Goal: Information Seeking & Learning: Learn about a topic

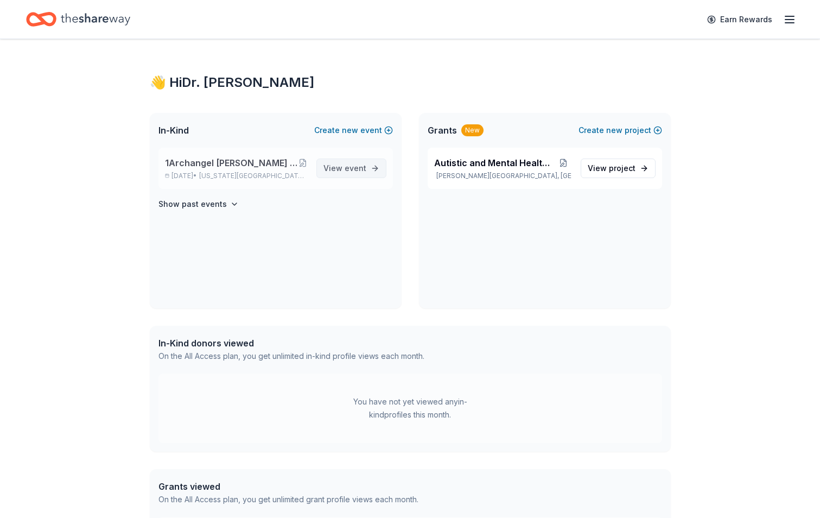
click at [357, 166] on span "event" at bounding box center [356, 167] width 22 height 9
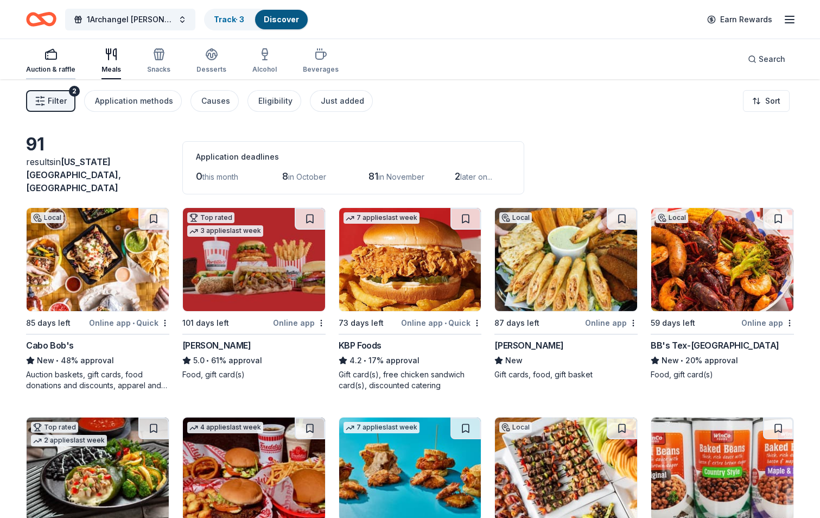
click at [49, 59] on rect "button" at bounding box center [51, 55] width 11 height 7
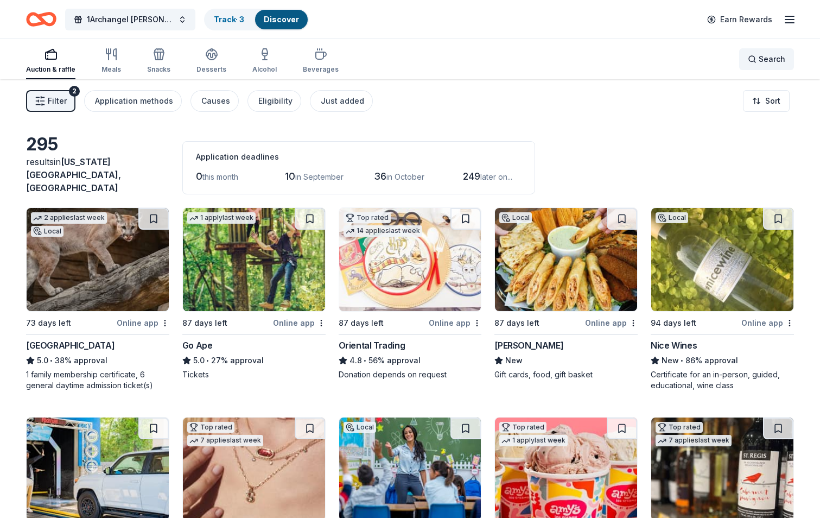
click at [751, 56] on div "Search" at bounding box center [766, 59] width 37 height 13
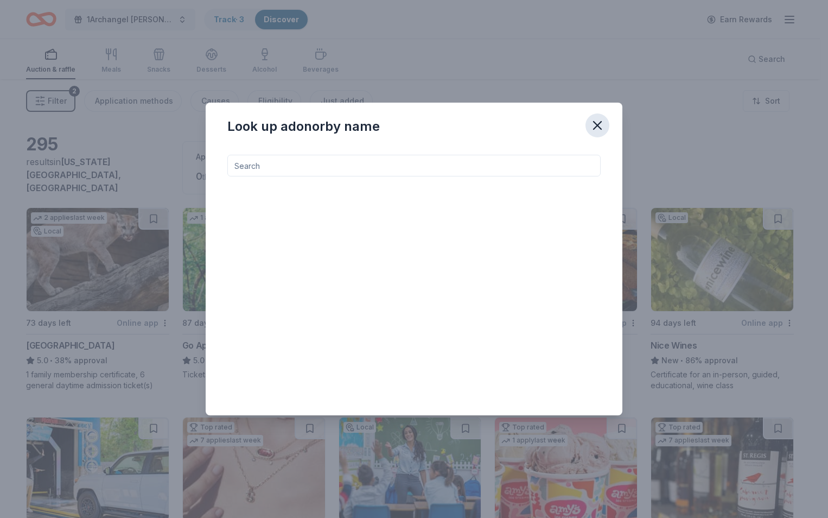
click at [597, 125] on icon "button" at bounding box center [598, 126] width 8 height 8
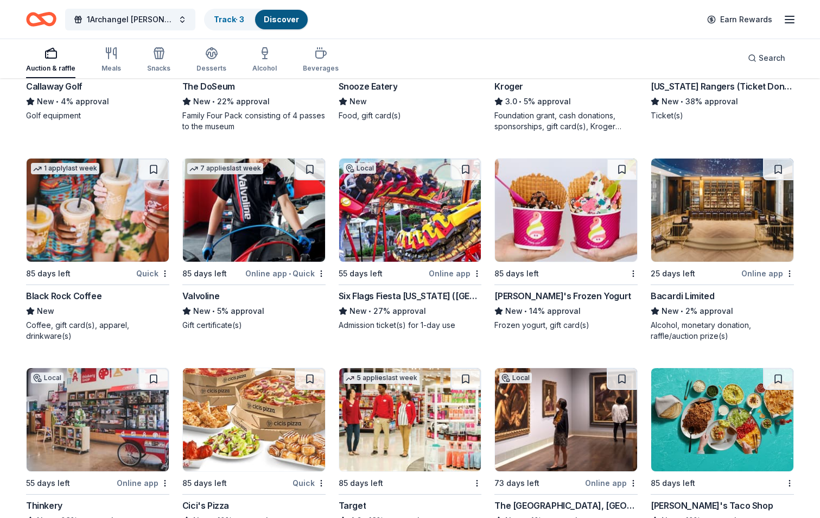
scroll to position [6674, 0]
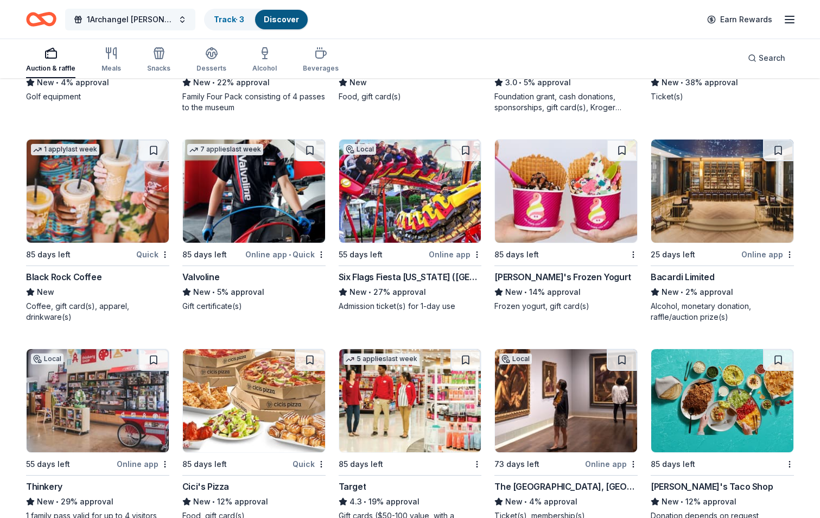
click at [181, 19] on button "1Archangel Foster and Adoption Children’s Christmas Gala" at bounding box center [130, 20] width 130 height 22
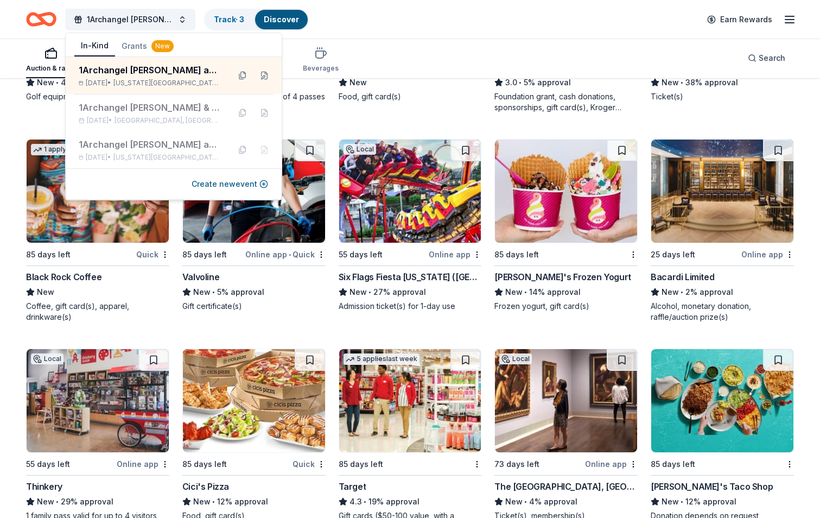
click at [31, 15] on icon "Home" at bounding box center [36, 19] width 17 height 11
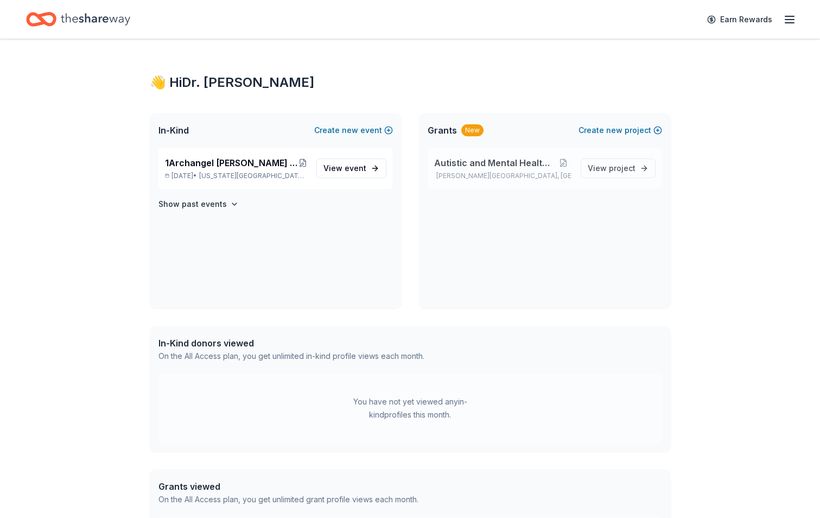
click at [503, 162] on span "Autistic and Mental Health Program" at bounding box center [494, 162] width 120 height 13
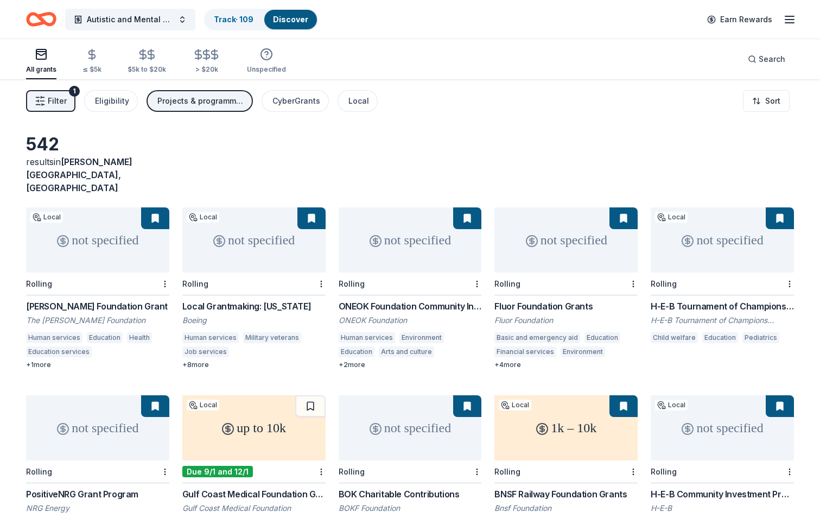
click at [31, 15] on icon "Home" at bounding box center [36, 19] width 17 height 11
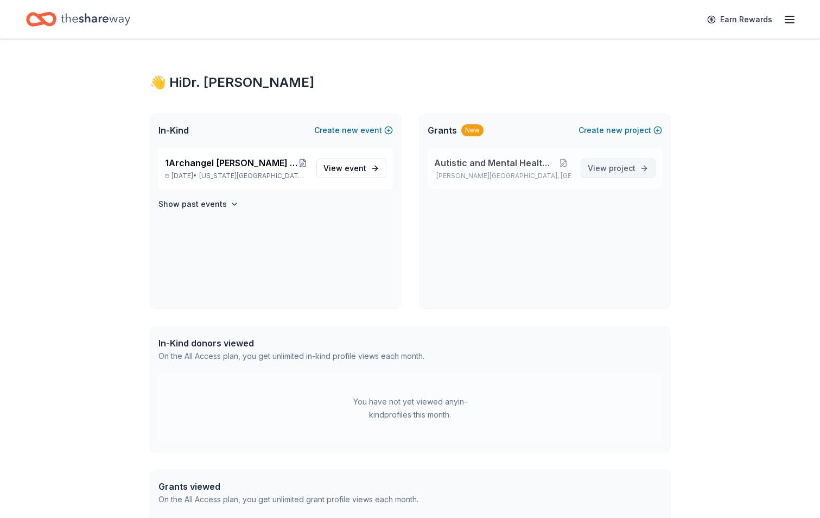
click at [627, 165] on span "project" at bounding box center [622, 167] width 27 height 9
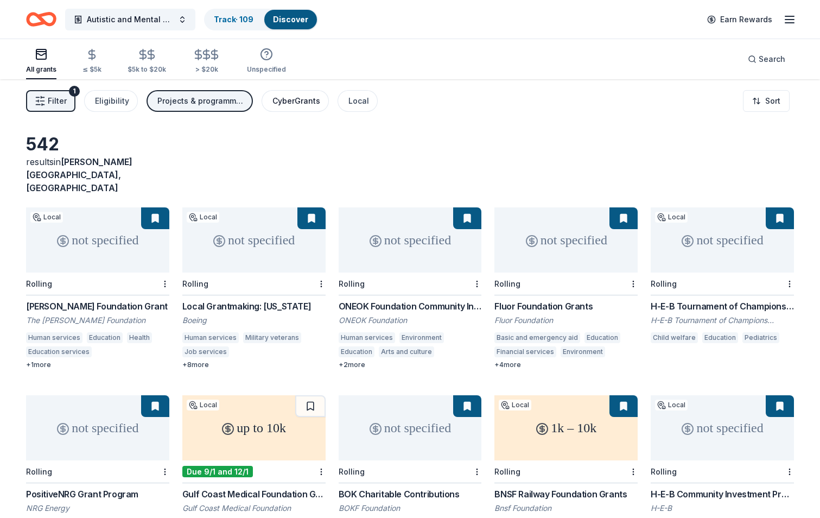
click at [301, 98] on div "CyberGrants" at bounding box center [296, 100] width 48 height 13
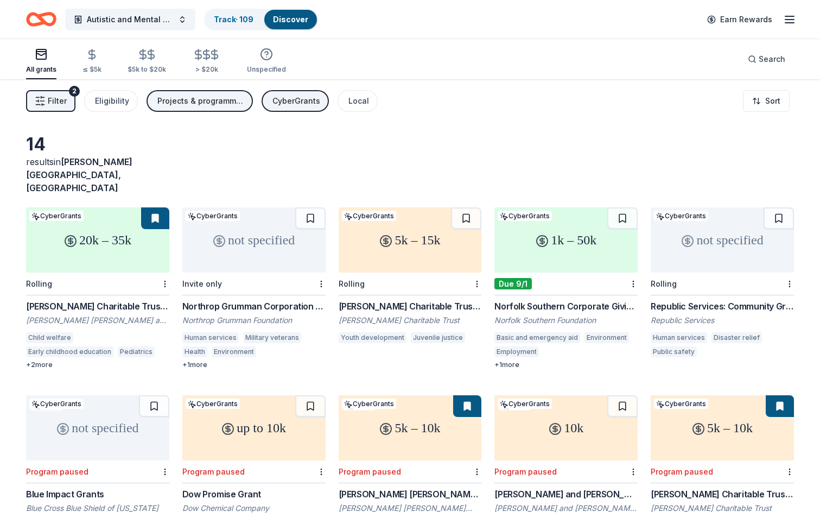
click at [59, 219] on div "20k – 35k" at bounding box center [97, 239] width 143 height 65
click at [266, 228] on div "not specified" at bounding box center [253, 239] width 143 height 65
click at [407, 246] on div "5k – 15k" at bounding box center [410, 239] width 143 height 65
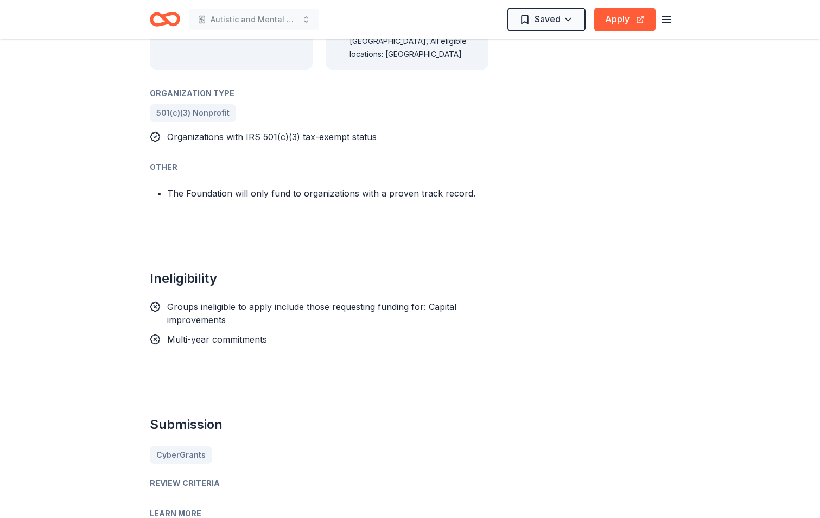
scroll to position [651, 0]
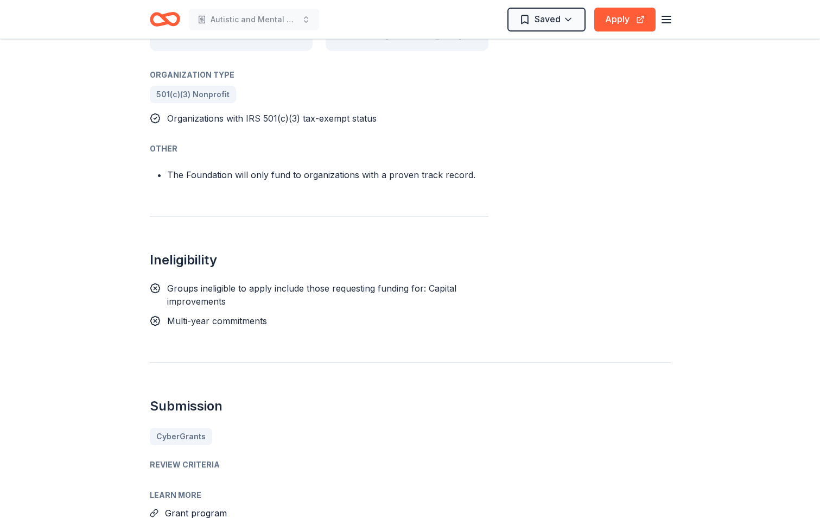
click at [179, 428] on div "CyberGrants" at bounding box center [410, 436] width 521 height 17
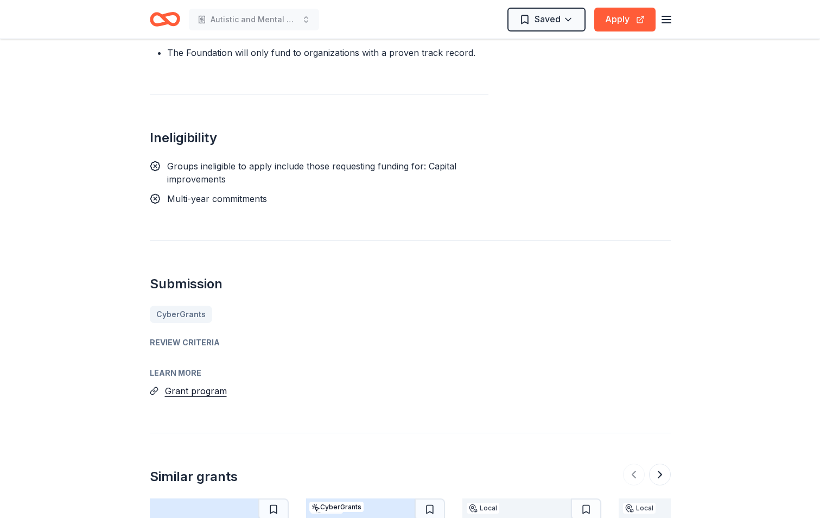
scroll to position [814, 0]
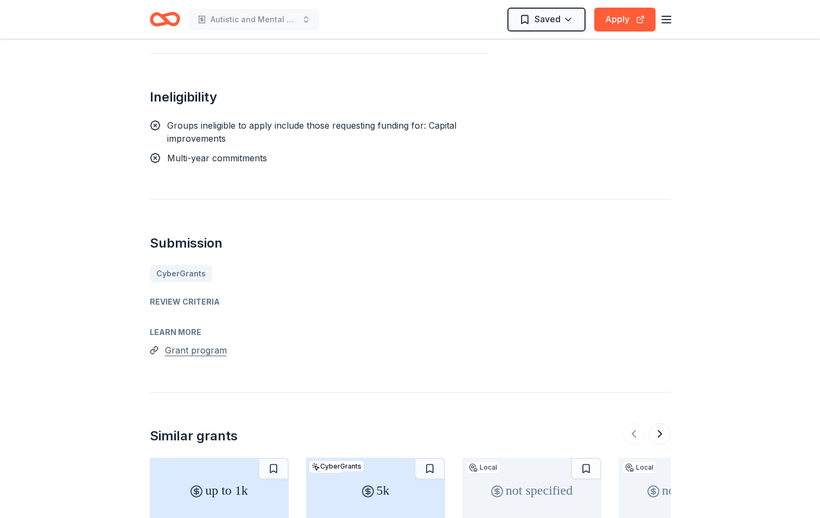
click at [196, 343] on button "Grant program" at bounding box center [196, 350] width 62 height 14
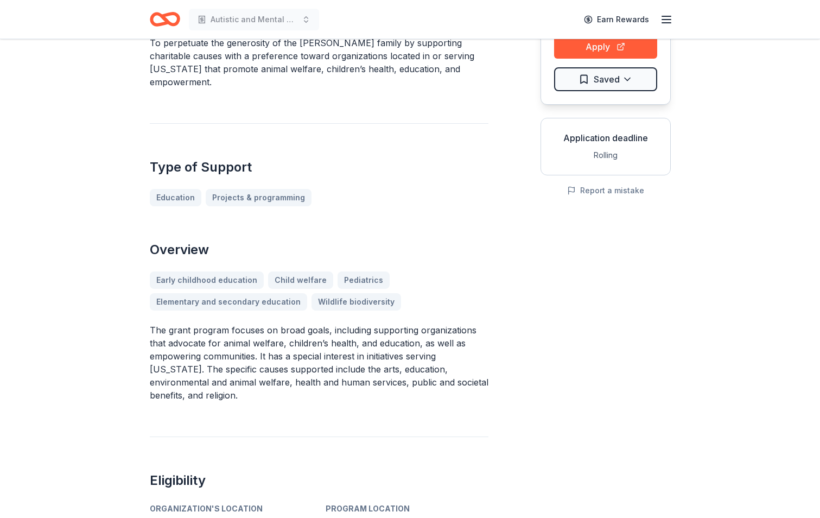
scroll to position [109, 0]
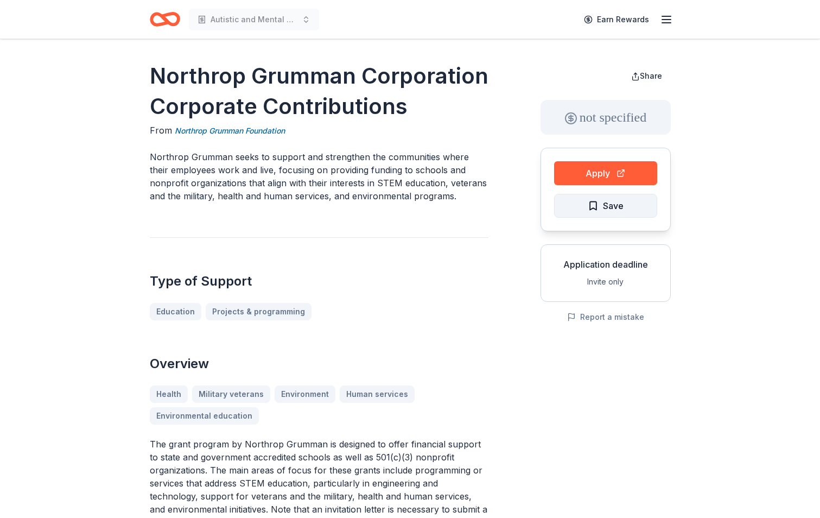
click at [605, 201] on span "Save" at bounding box center [613, 206] width 21 height 14
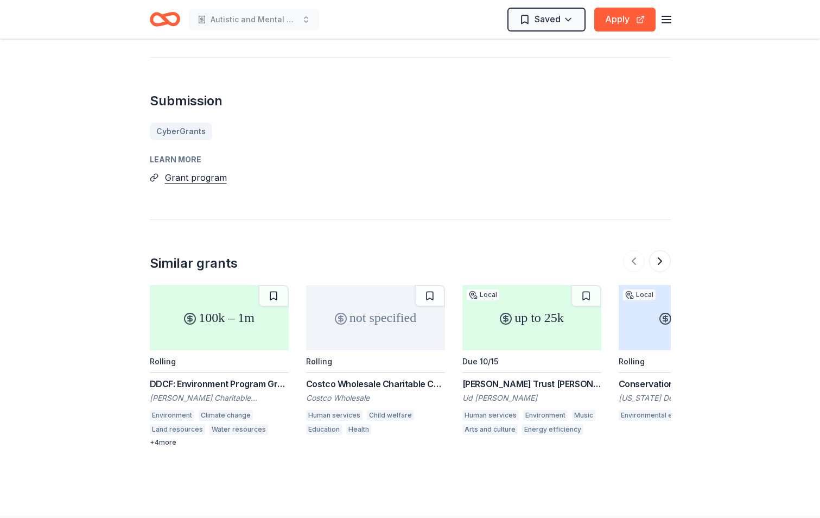
scroll to position [1140, 0]
click at [394, 323] on div "not specified" at bounding box center [375, 316] width 139 height 65
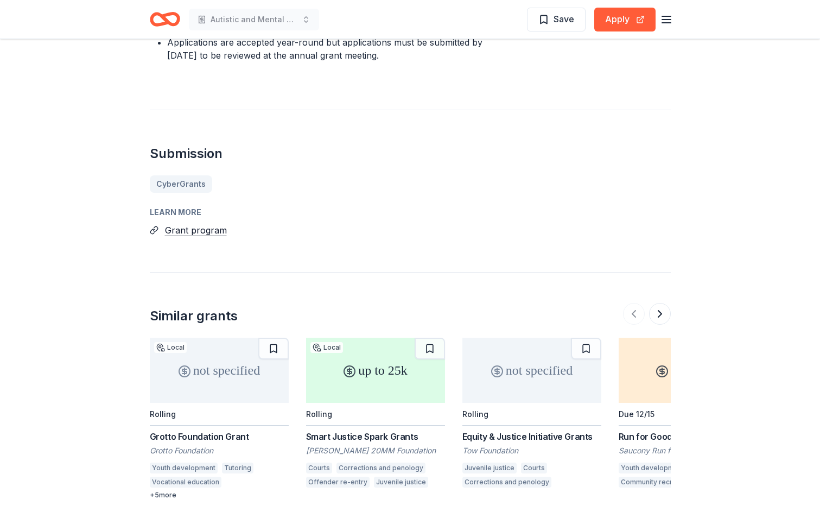
scroll to position [760, 0]
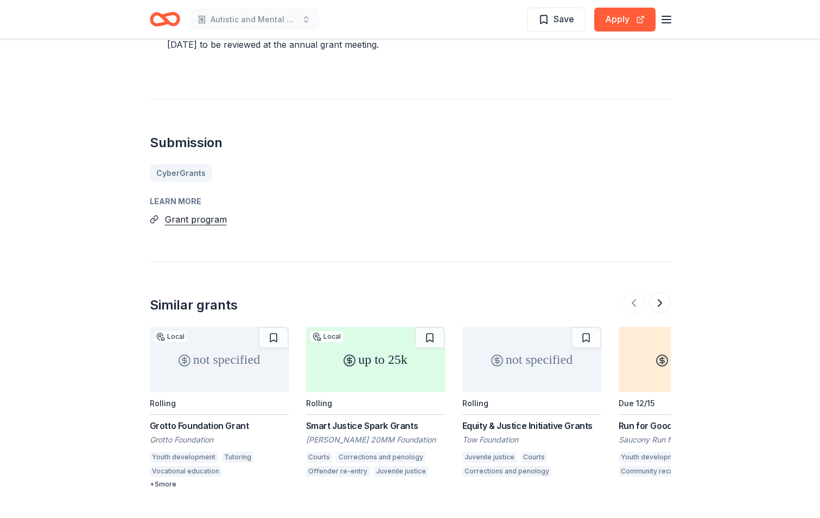
click at [204, 348] on div "not specified" at bounding box center [219, 359] width 139 height 65
click at [358, 355] on div "up to 25k" at bounding box center [375, 359] width 139 height 65
click at [529, 350] on div "not specified" at bounding box center [531, 359] width 139 height 65
click at [656, 292] on button at bounding box center [660, 303] width 22 height 22
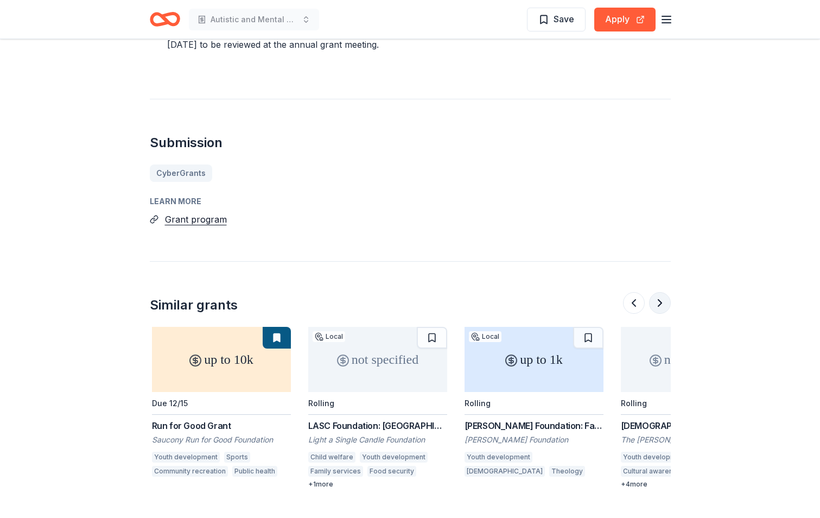
scroll to position [0, 469]
click at [227, 337] on div "up to 10k" at bounding box center [219, 359] width 139 height 65
click at [374, 353] on div "not specified" at bounding box center [375, 359] width 139 height 65
click at [662, 292] on button at bounding box center [660, 303] width 22 height 22
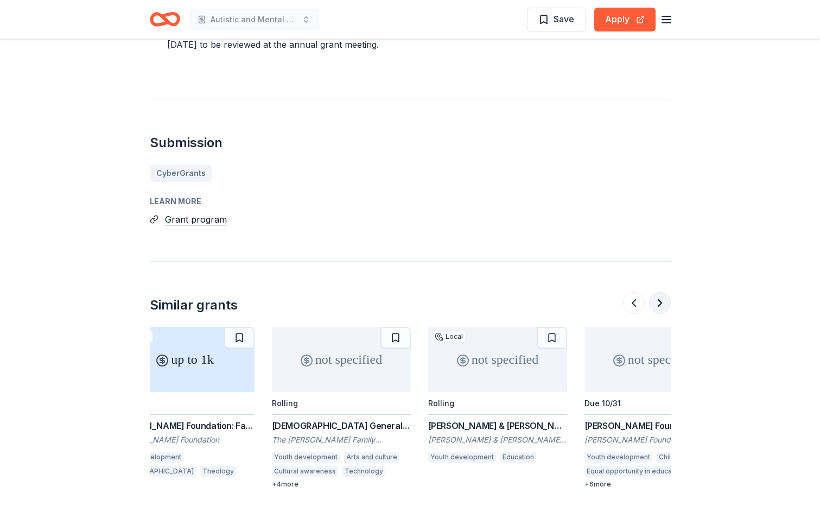
scroll to position [0, 938]
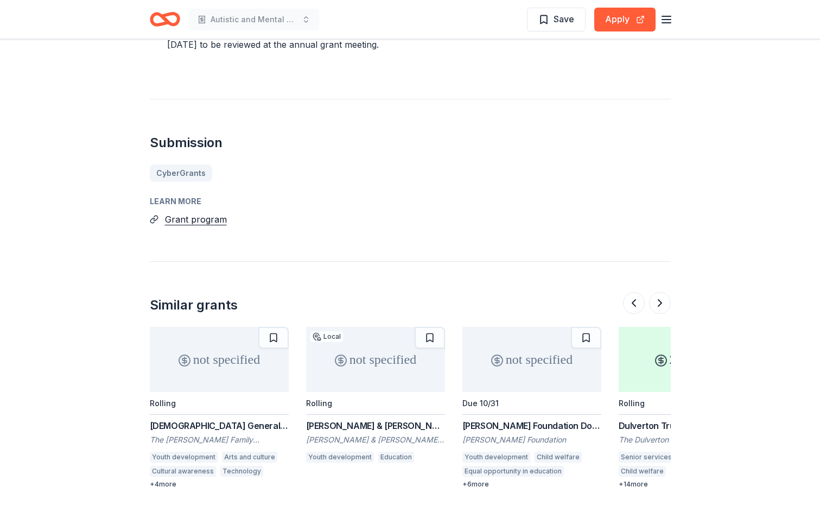
click at [204, 340] on div "not specified" at bounding box center [219, 359] width 139 height 65
click at [357, 350] on div "not specified" at bounding box center [375, 359] width 139 height 65
click at [536, 346] on div "not specified" at bounding box center [531, 359] width 139 height 65
click at [233, 357] on div "not specified" at bounding box center [219, 359] width 139 height 65
click at [375, 357] on div "not specified" at bounding box center [375, 359] width 139 height 65
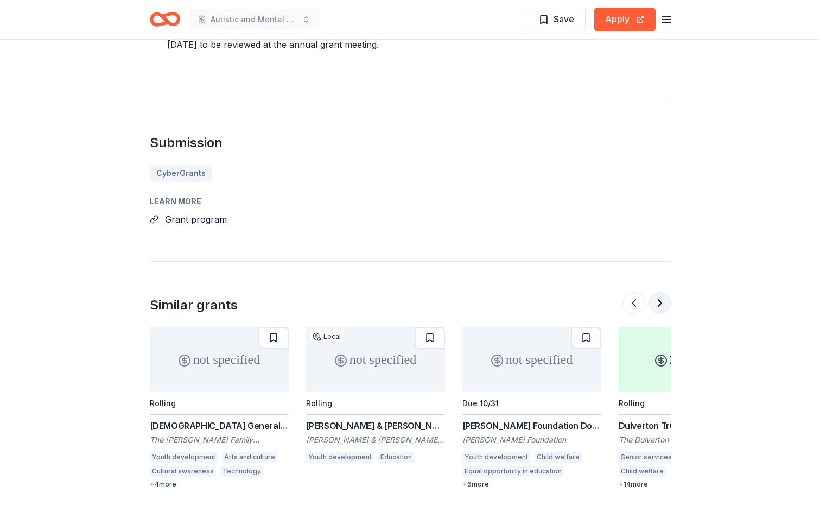
click at [657, 292] on button at bounding box center [660, 303] width 22 height 22
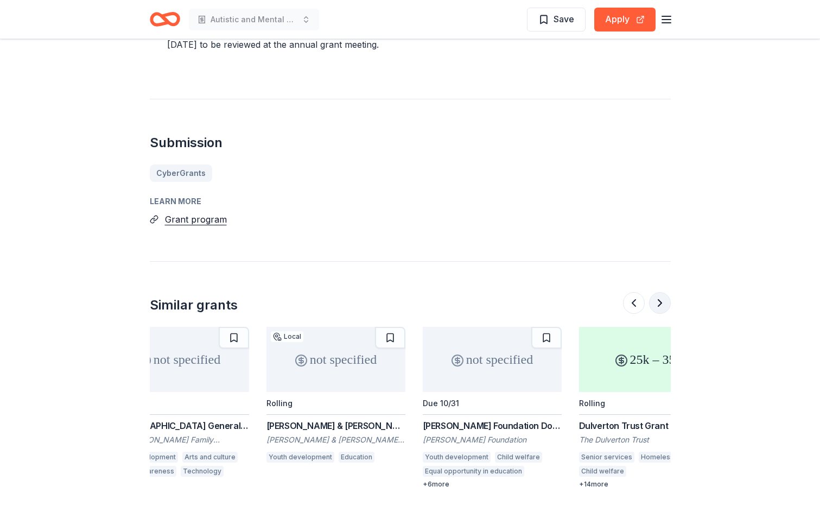
scroll to position [0, 1025]
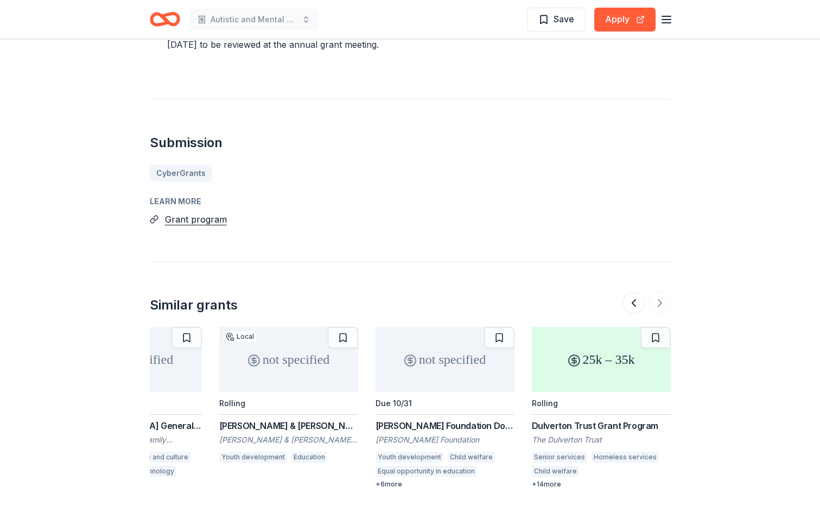
click at [583, 392] on div "Rolling" at bounding box center [601, 403] width 139 height 23
click at [611, 349] on div "25k – 35k" at bounding box center [601, 359] width 139 height 65
click at [595, 334] on div "25k – 35k" at bounding box center [601, 359] width 139 height 65
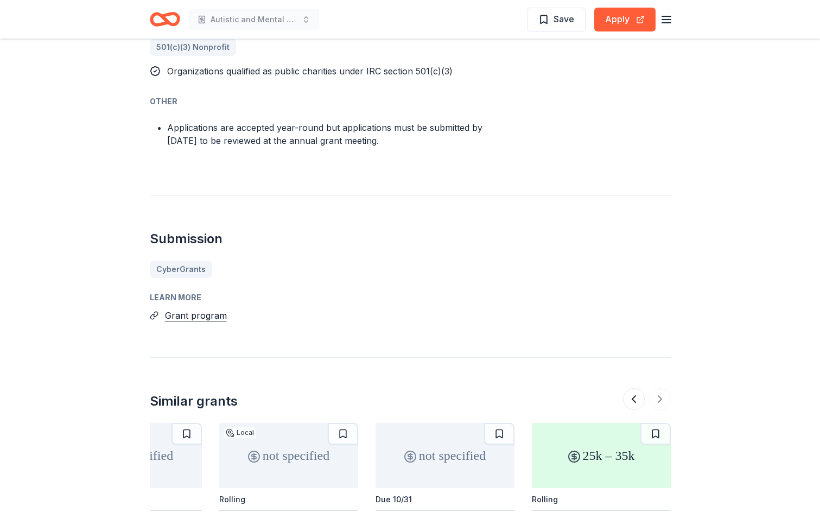
scroll to position [581, 0]
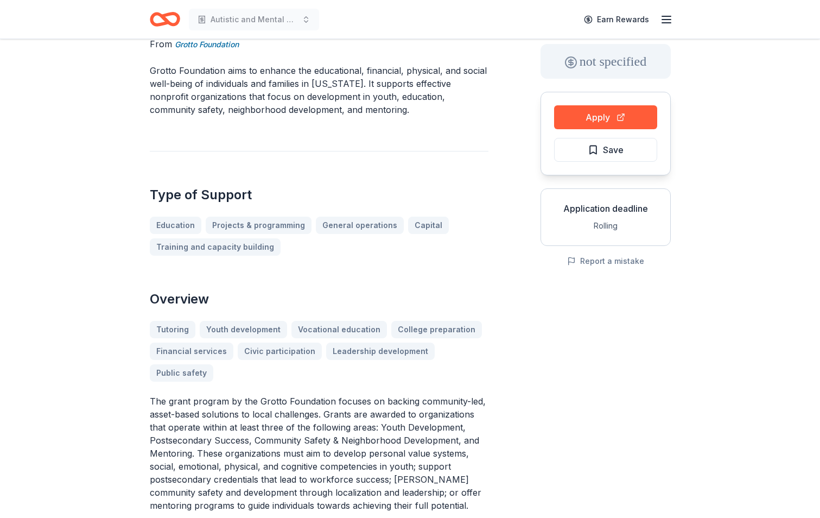
scroll to position [54, 0]
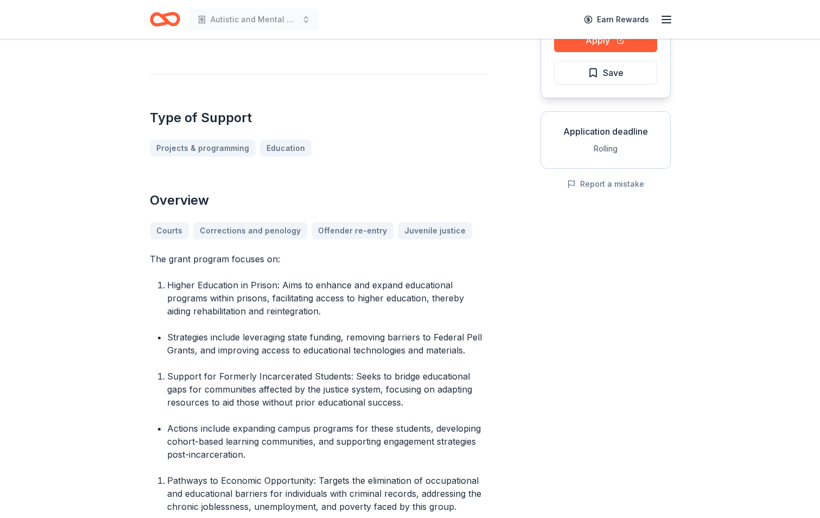
scroll to position [109, 0]
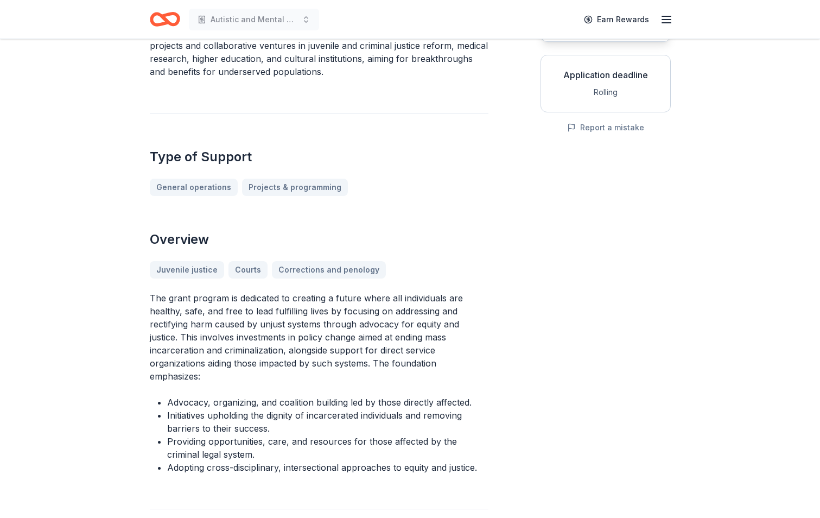
scroll to position [109, 0]
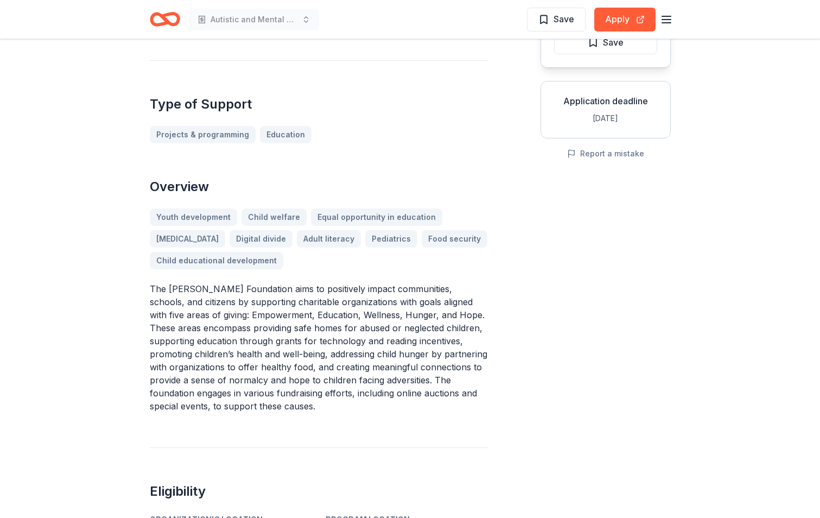
scroll to position [217, 0]
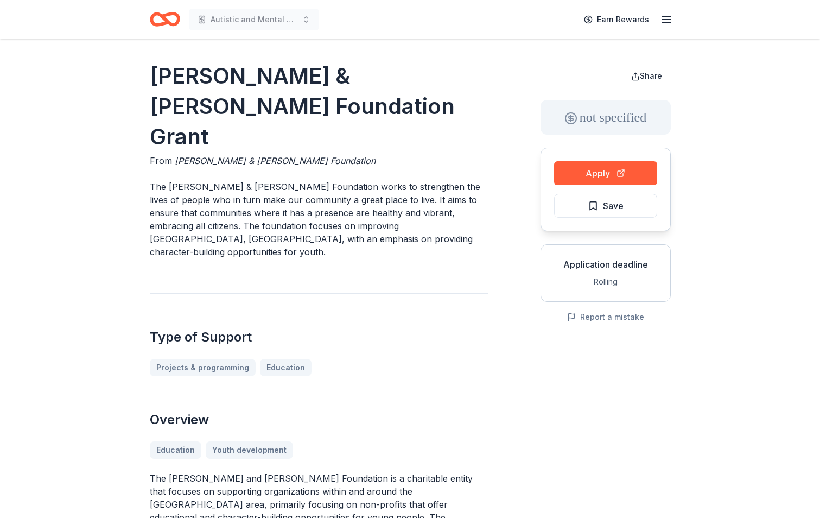
scroll to position [326, 0]
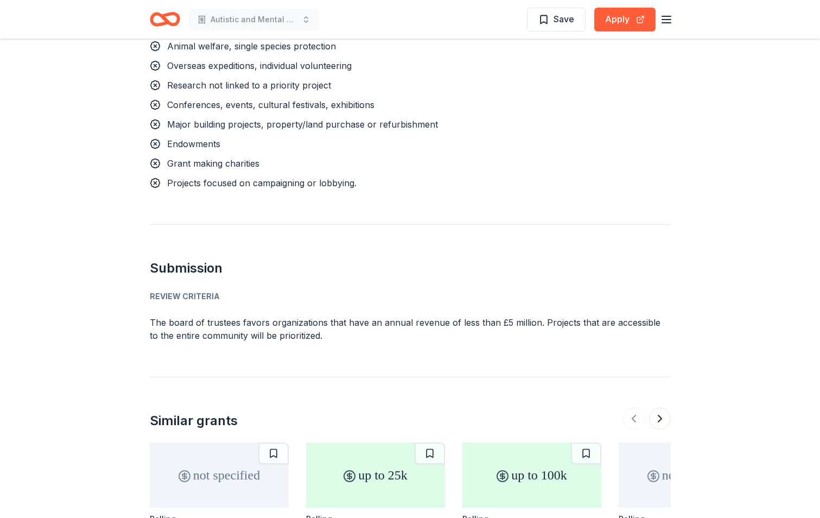
scroll to position [1628, 0]
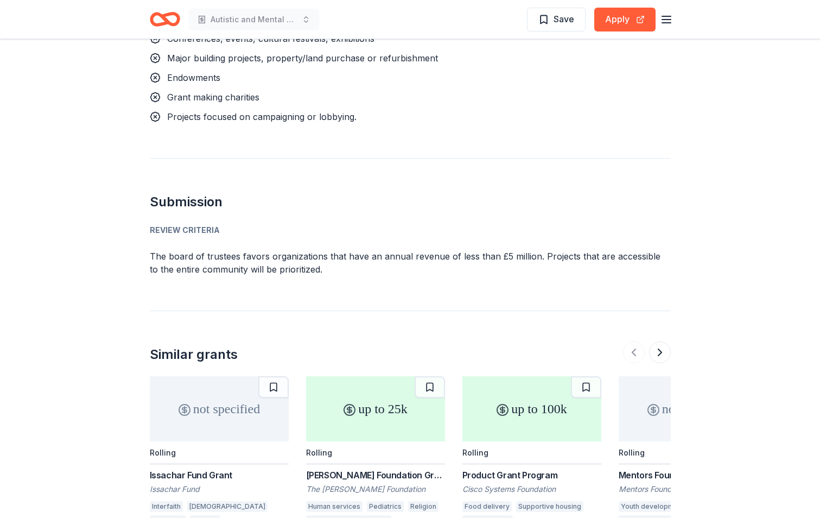
click at [387, 377] on div "up to 25k" at bounding box center [375, 408] width 139 height 65
click at [552, 382] on div "up to 100k" at bounding box center [531, 408] width 139 height 65
click at [660, 341] on button at bounding box center [660, 352] width 22 height 22
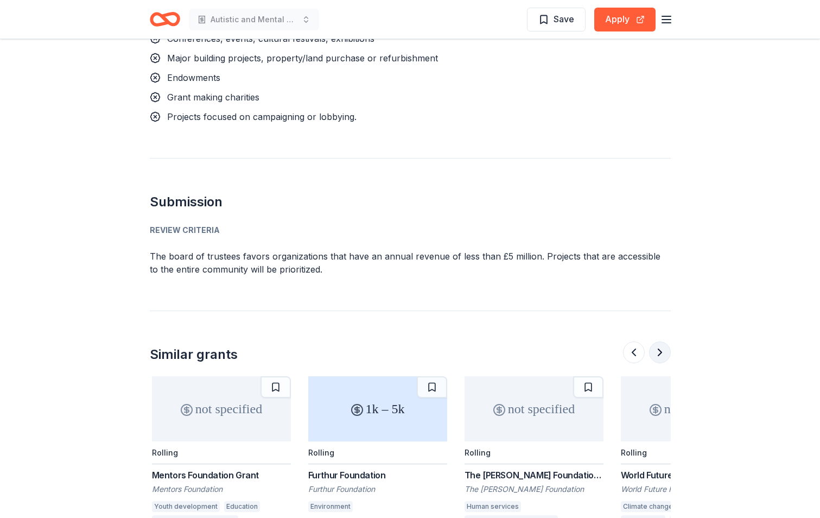
scroll to position [0, 469]
click at [233, 386] on div "not specified" at bounding box center [219, 408] width 139 height 65
click at [519, 376] on div "not specified" at bounding box center [531, 408] width 139 height 65
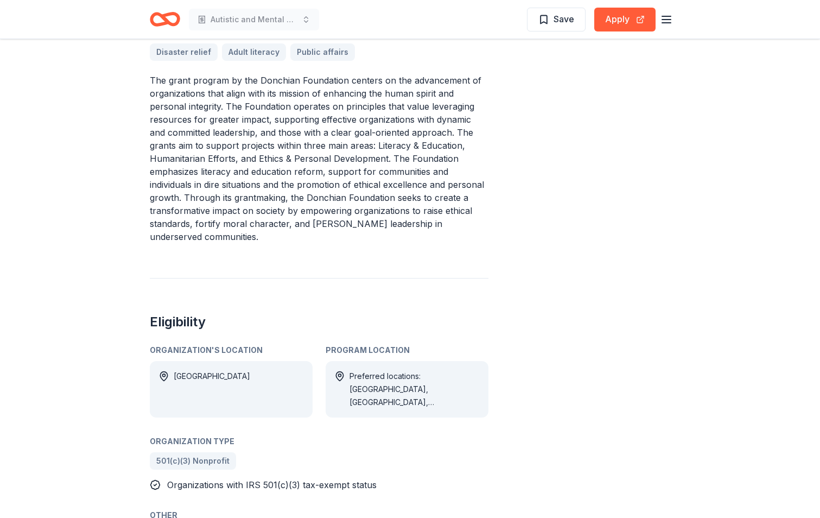
scroll to position [434, 0]
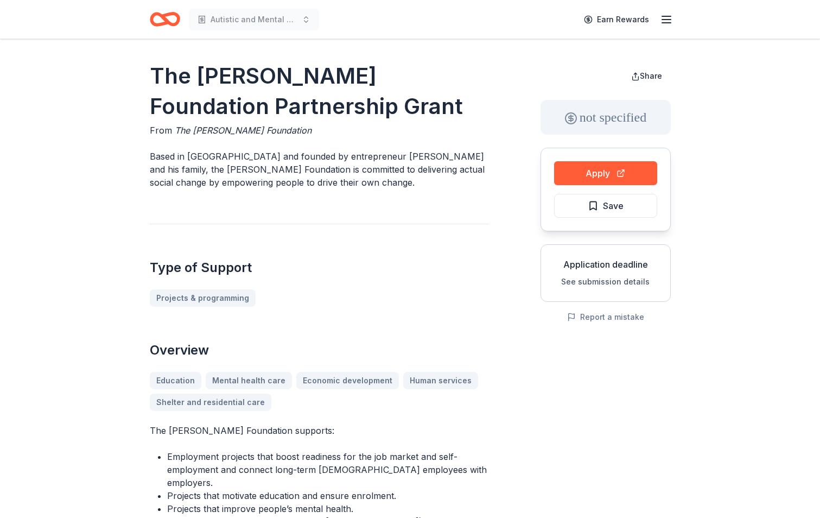
scroll to position [217, 0]
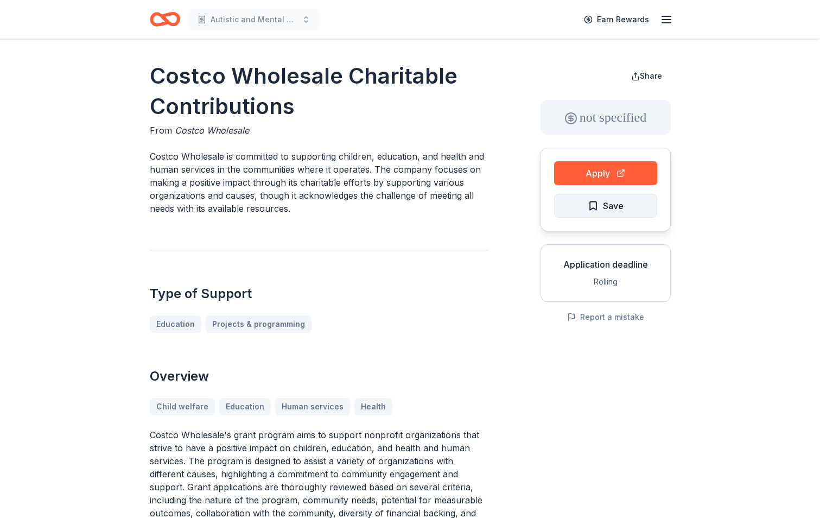
click at [610, 204] on span "Save" at bounding box center [613, 206] width 21 height 14
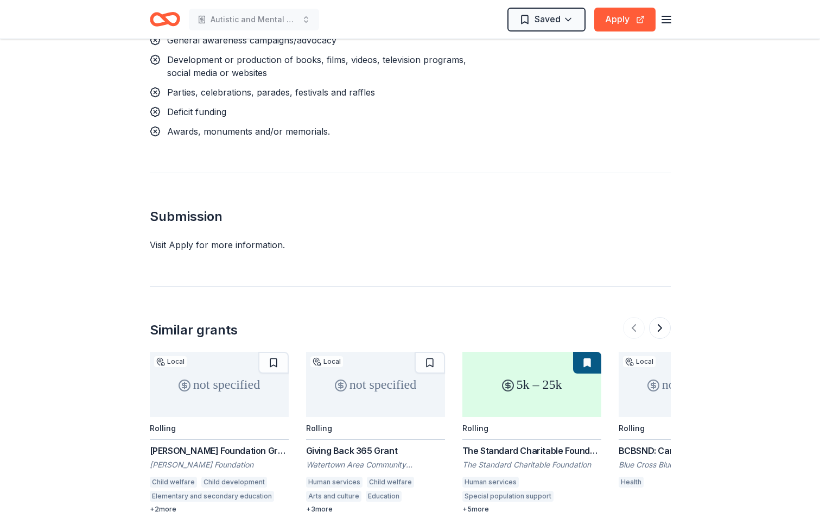
scroll to position [1362, 0]
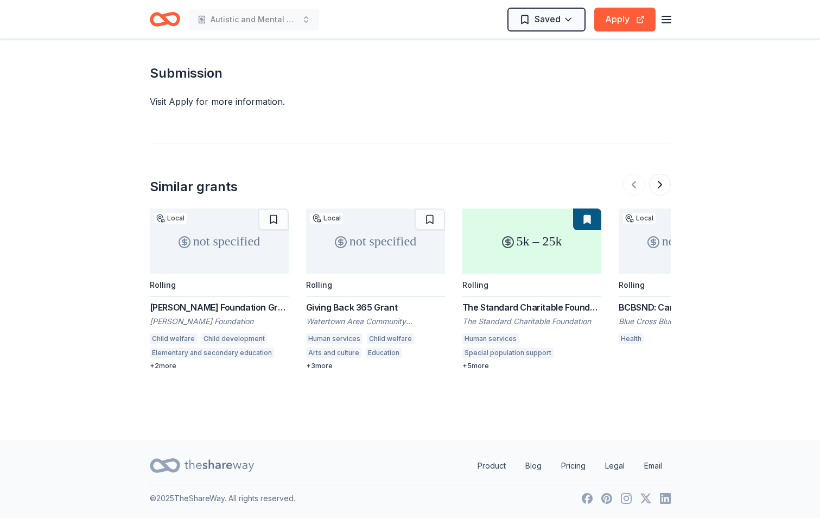
click at [227, 252] on div "not specified" at bounding box center [219, 240] width 139 height 65
click at [385, 272] on div "not specified" at bounding box center [375, 240] width 139 height 65
click at [548, 262] on div "5k – 25k" at bounding box center [531, 240] width 139 height 65
click at [659, 183] on button at bounding box center [660, 185] width 22 height 22
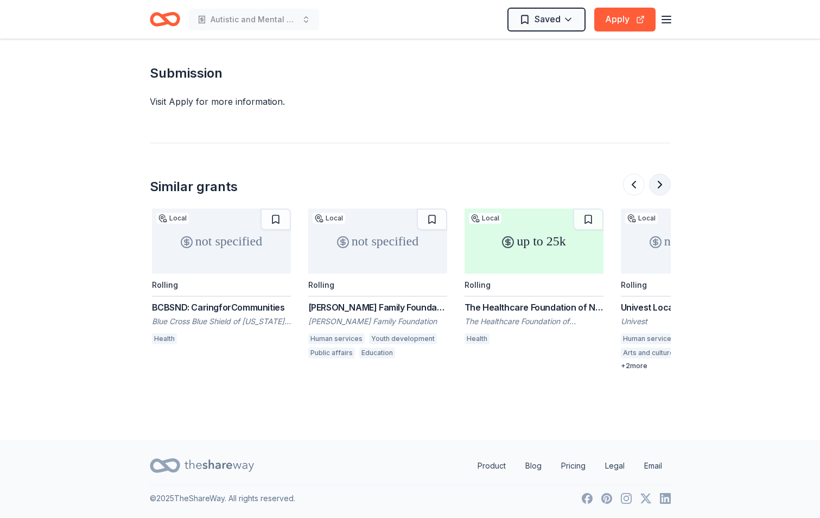
scroll to position [0, 469]
click at [253, 262] on div "not specified" at bounding box center [219, 240] width 139 height 65
click at [396, 240] on div "not specified" at bounding box center [375, 240] width 139 height 65
click at [569, 264] on div "up to 25k" at bounding box center [531, 240] width 139 height 65
click at [662, 180] on button at bounding box center [660, 185] width 22 height 22
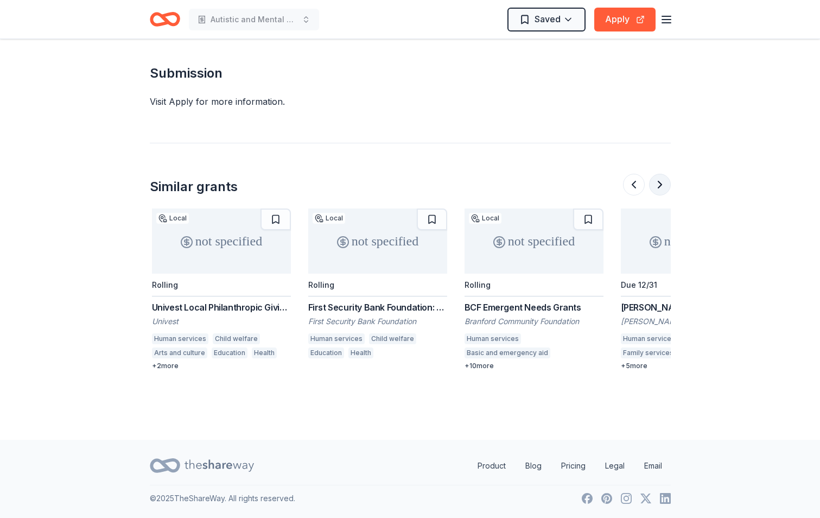
scroll to position [0, 938]
click at [243, 263] on div "not specified" at bounding box center [219, 240] width 139 height 65
click at [404, 266] on div "not specified" at bounding box center [375, 240] width 139 height 65
click at [558, 265] on div "not specified" at bounding box center [531, 240] width 139 height 65
click at [660, 182] on button at bounding box center [660, 185] width 22 height 22
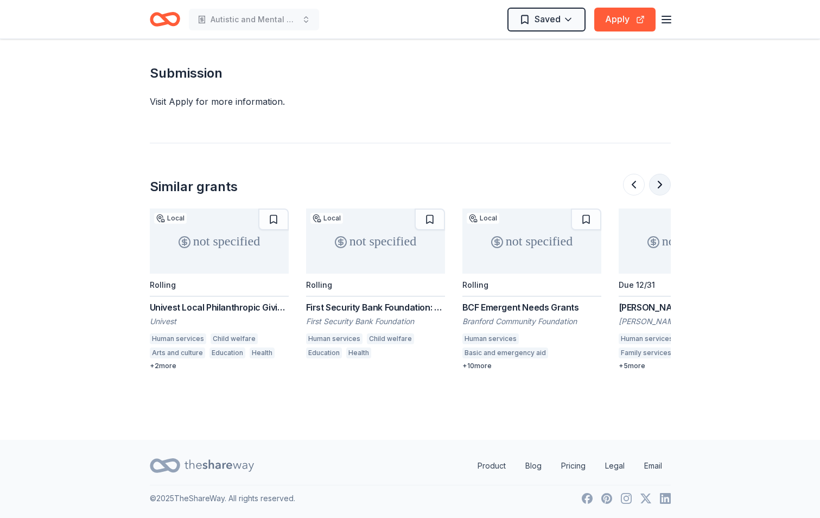
scroll to position [0, 1025]
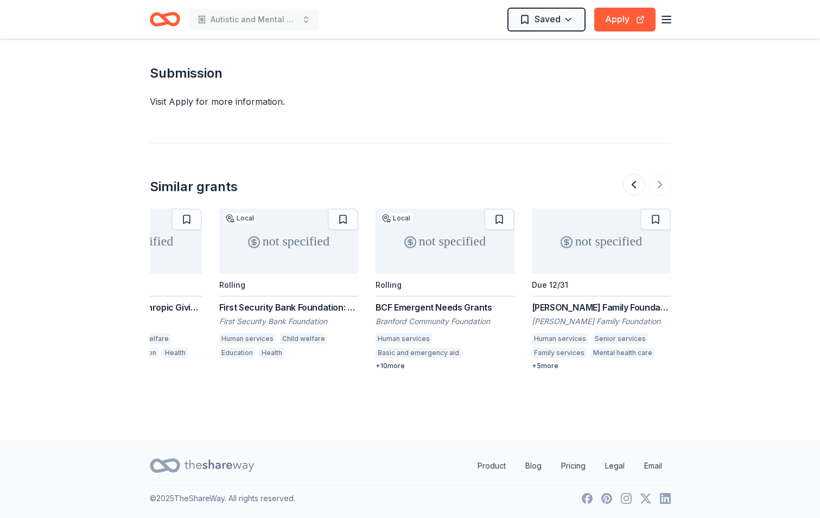
click at [601, 264] on div "not specified" at bounding box center [601, 240] width 139 height 65
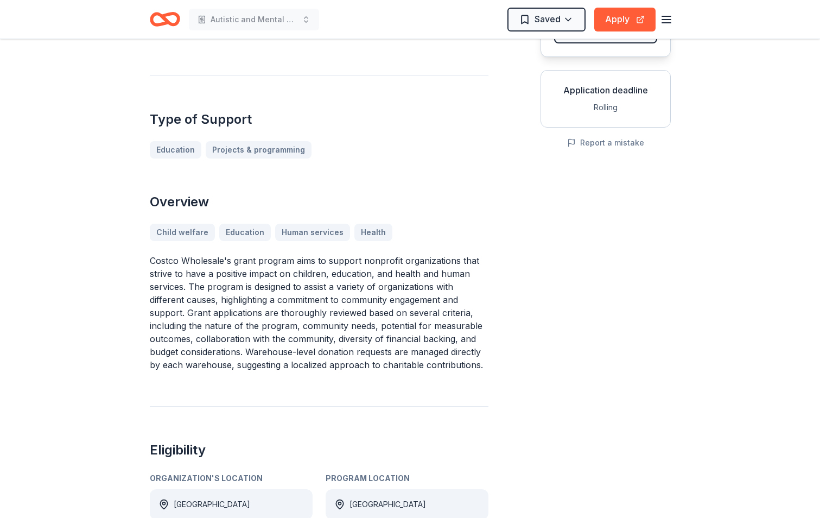
scroll to position [0, 0]
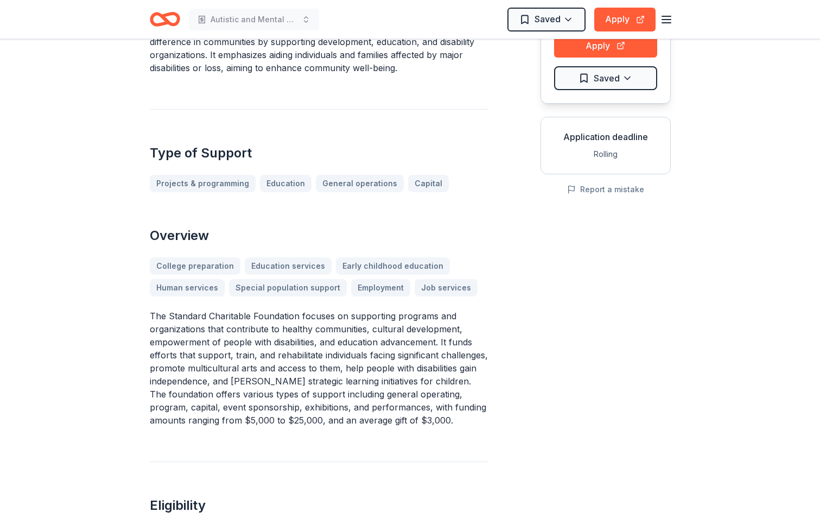
scroll to position [271, 0]
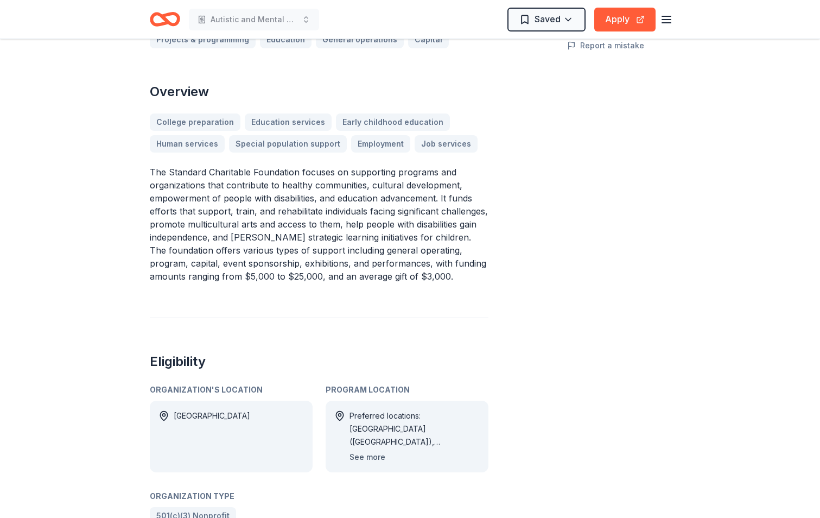
click at [366, 454] on button "See more" at bounding box center [368, 456] width 36 height 13
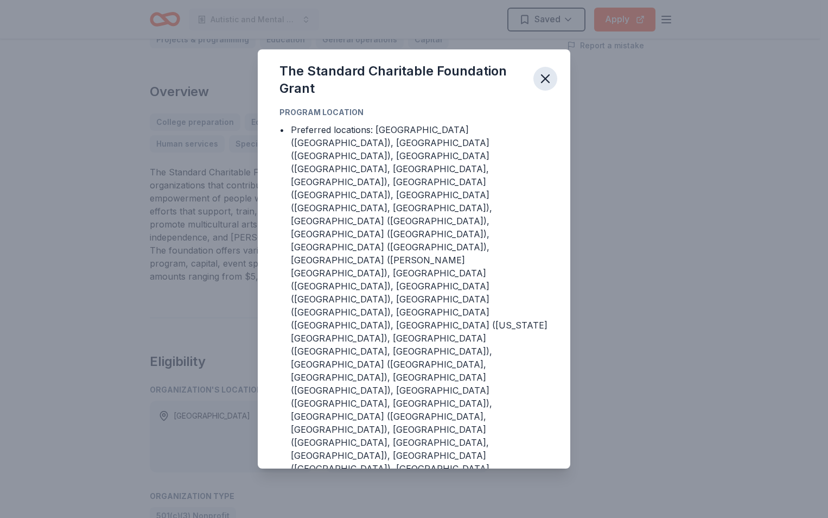
click at [543, 82] on icon "button" at bounding box center [546, 79] width 8 height 8
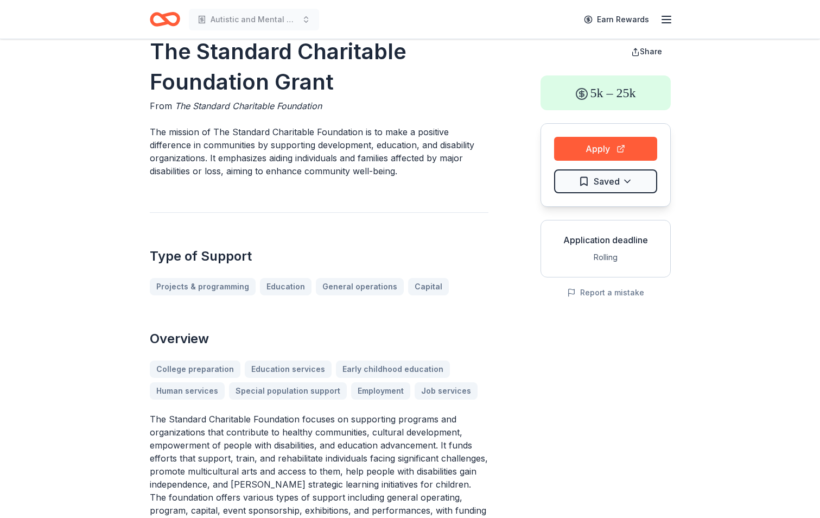
scroll to position [0, 0]
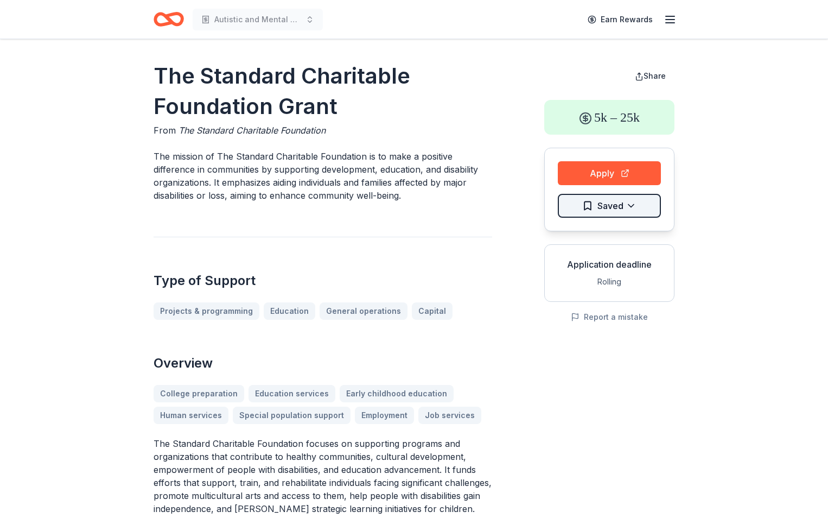
click at [615, 208] on html "Autistic and Mental Health Program Earn Rewards The Standard Charitable Foundat…" at bounding box center [414, 259] width 828 height 518
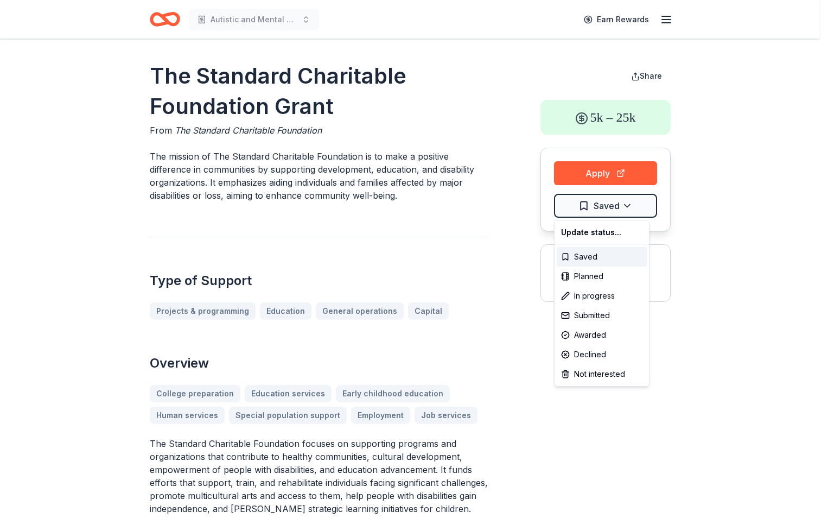
click at [436, 287] on html "Autistic and Mental Health Program Earn Rewards The Standard Charitable Foundat…" at bounding box center [414, 259] width 828 height 518
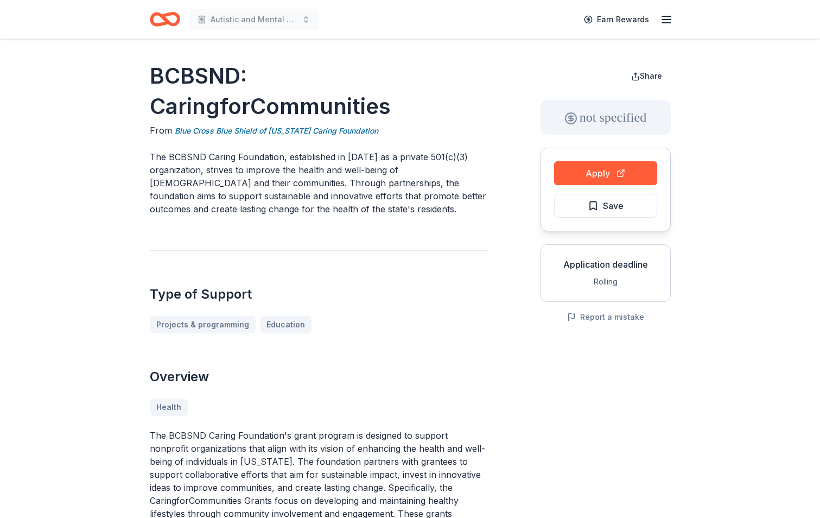
scroll to position [54, 0]
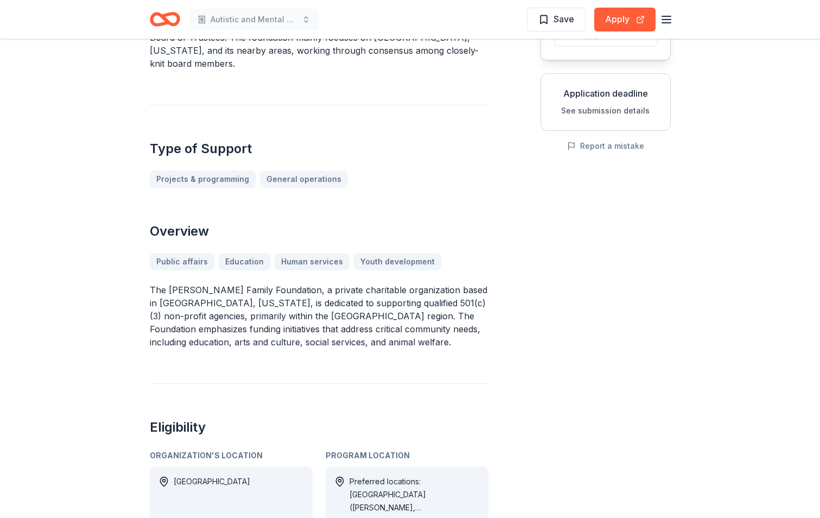
scroll to position [217, 0]
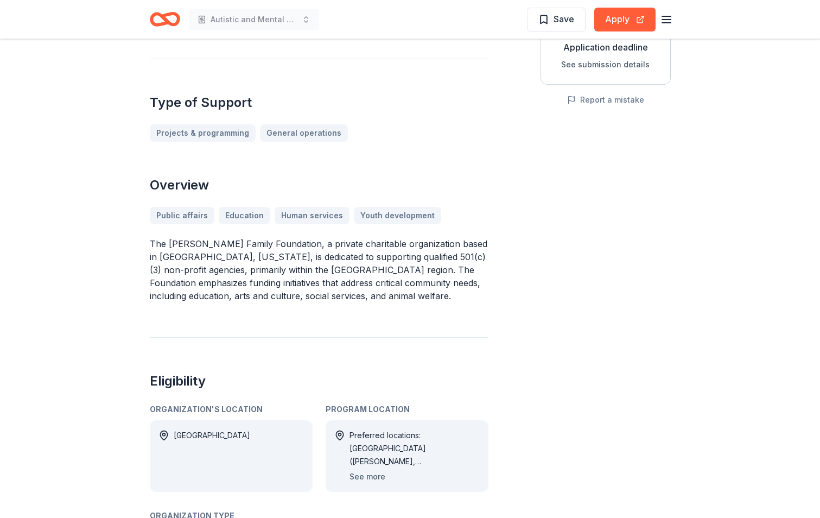
click at [371, 470] on button "See more" at bounding box center [368, 476] width 36 height 13
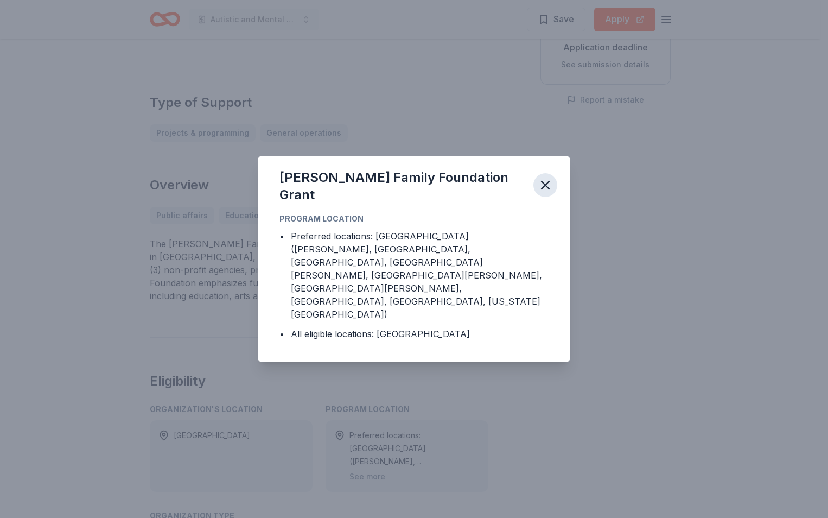
click at [544, 189] on icon "button" at bounding box center [546, 185] width 8 height 8
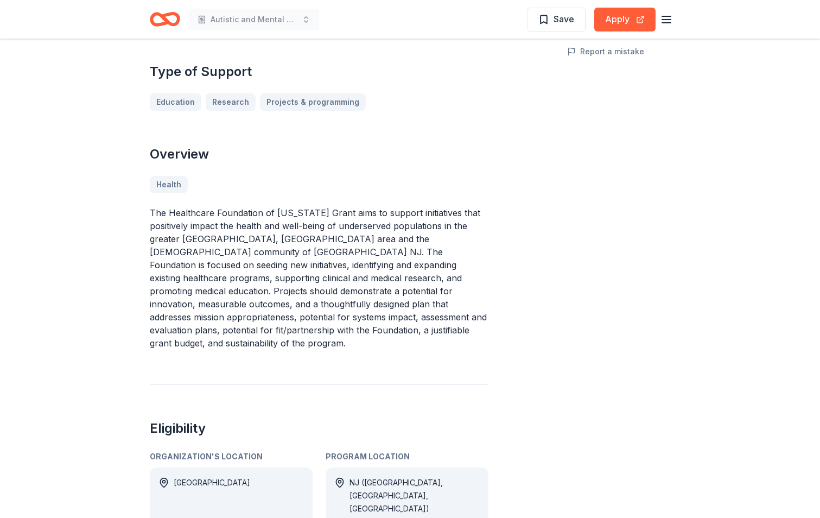
scroll to position [271, 0]
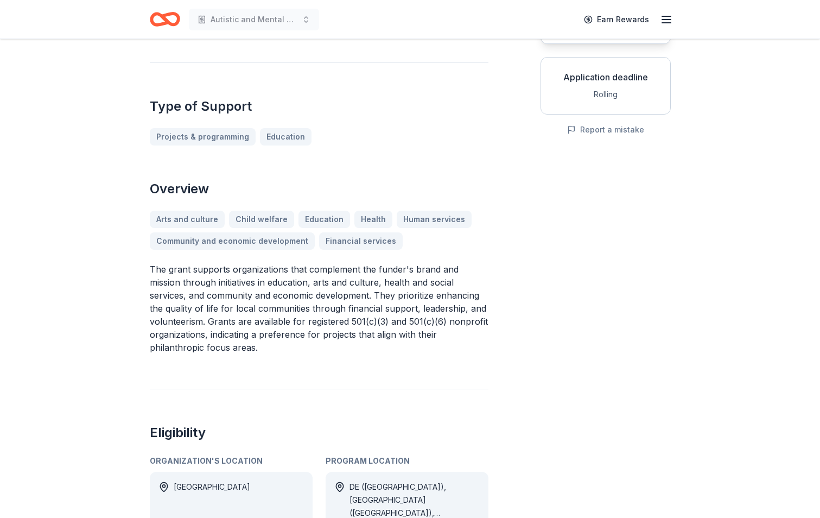
scroll to position [271, 0]
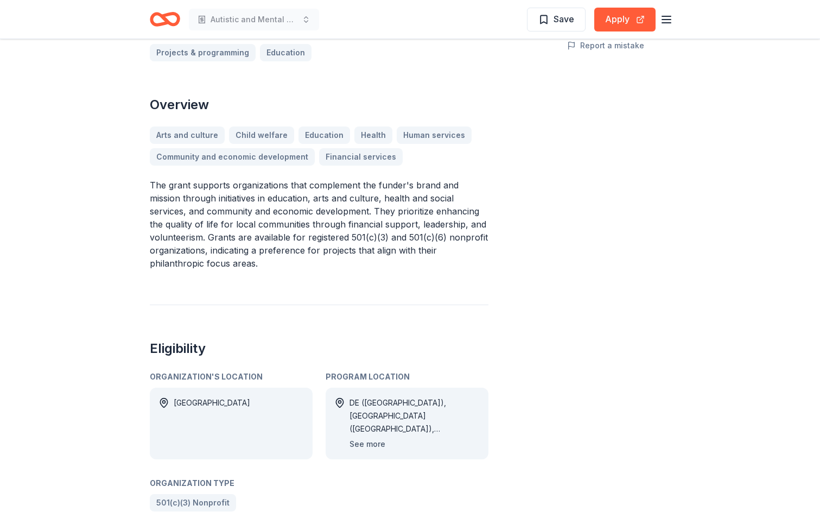
click at [369, 437] on button "See more" at bounding box center [368, 443] width 36 height 13
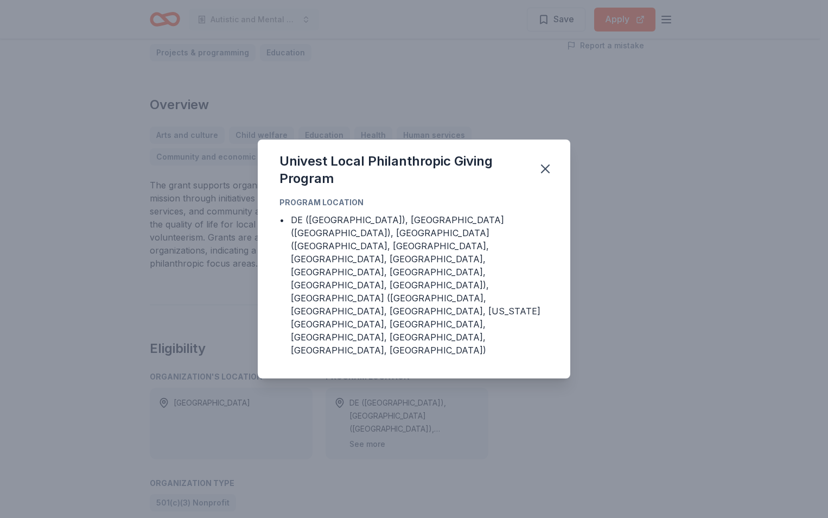
click at [369, 428] on div "Univest Local Philanthropic Giving Program Program Location • DE (New Castle Co…" at bounding box center [414, 259] width 828 height 518
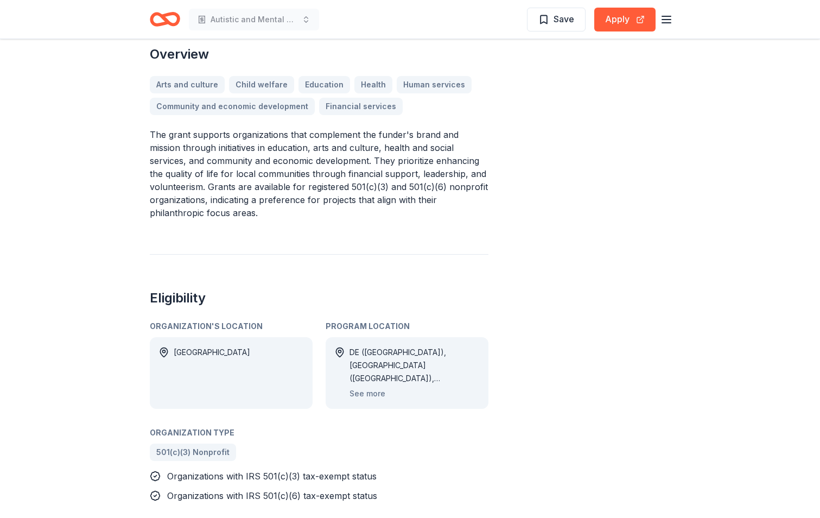
scroll to position [326, 0]
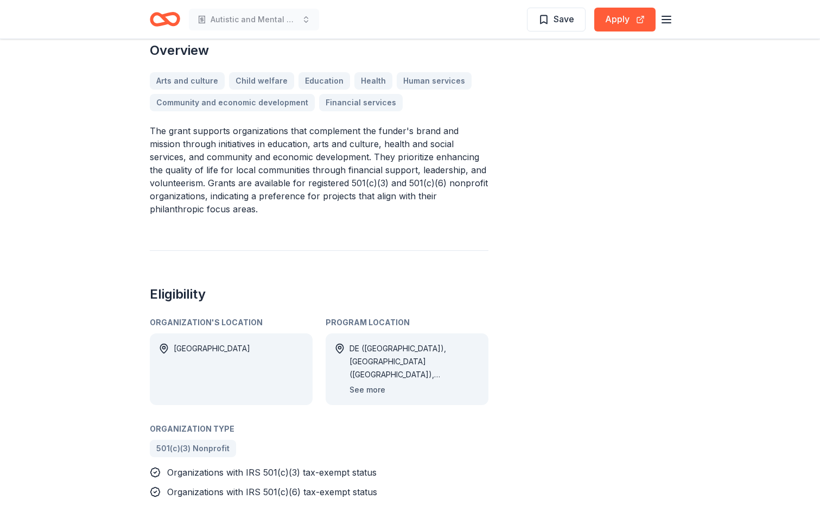
click at [374, 383] on button "See more" at bounding box center [368, 389] width 36 height 13
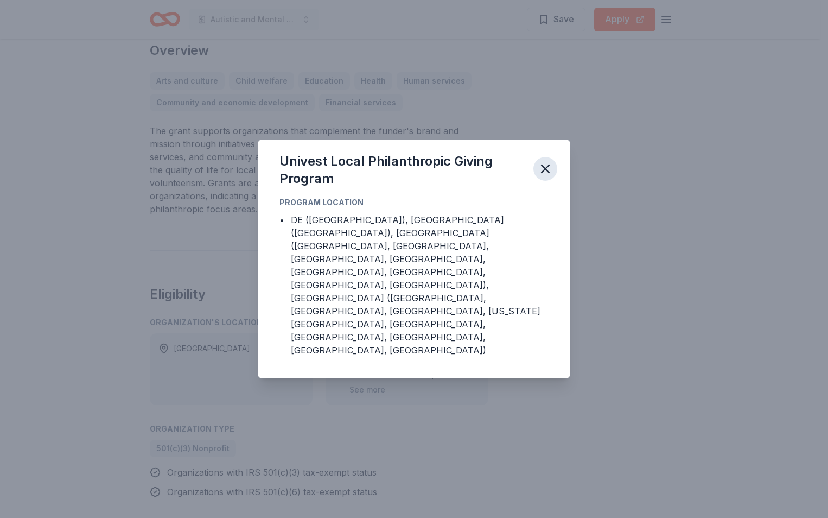
click at [546, 176] on icon "button" at bounding box center [545, 168] width 15 height 15
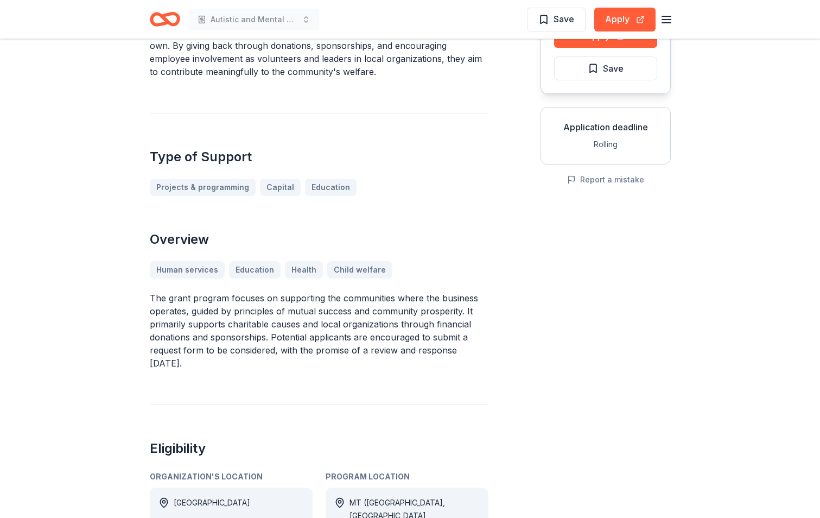
scroll to position [271, 0]
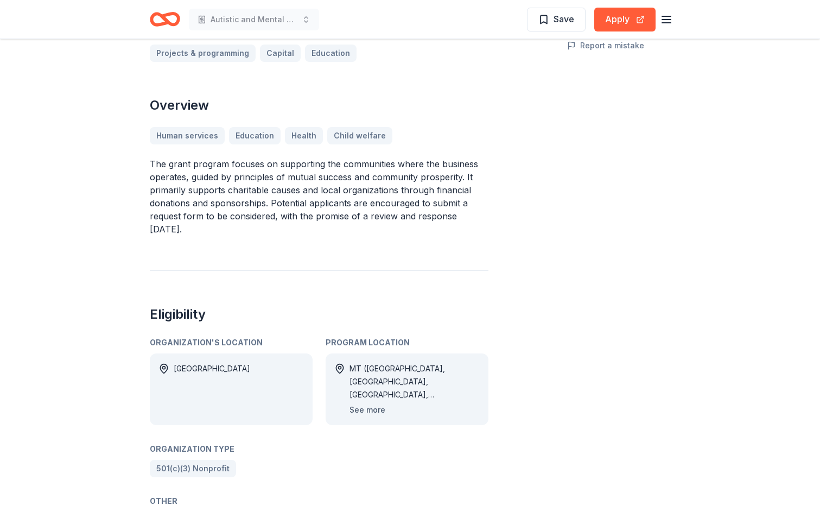
click at [372, 409] on button "See more" at bounding box center [368, 409] width 36 height 13
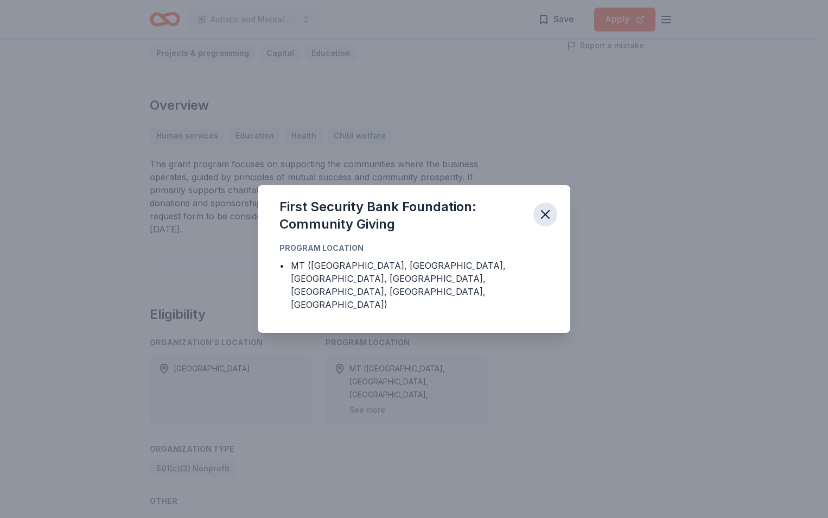
click at [544, 218] on icon "button" at bounding box center [546, 215] width 8 height 8
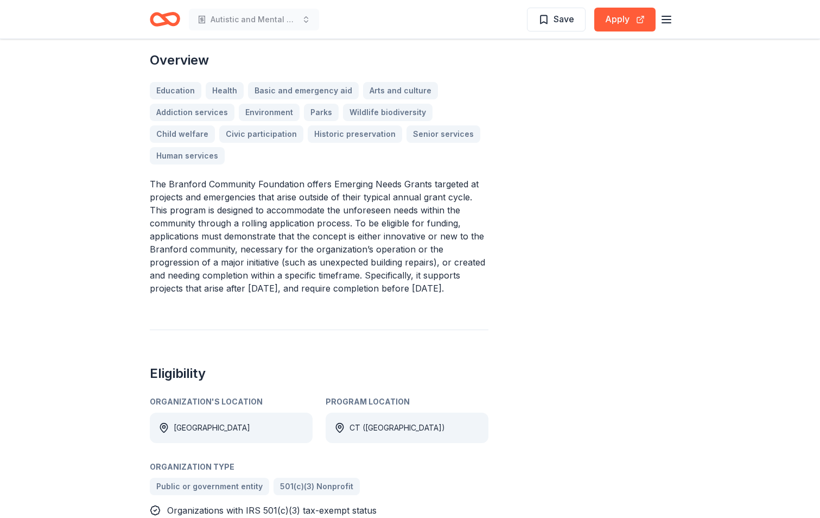
scroll to position [326, 0]
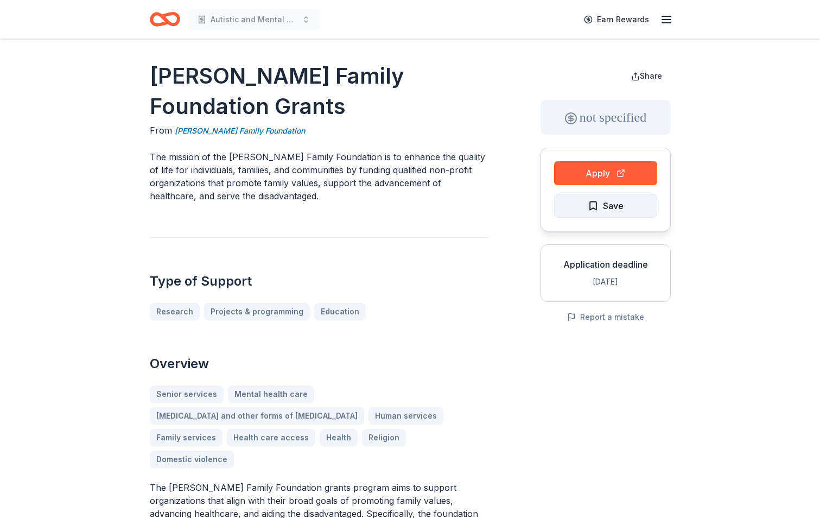
click at [615, 208] on span "Save" at bounding box center [613, 206] width 21 height 14
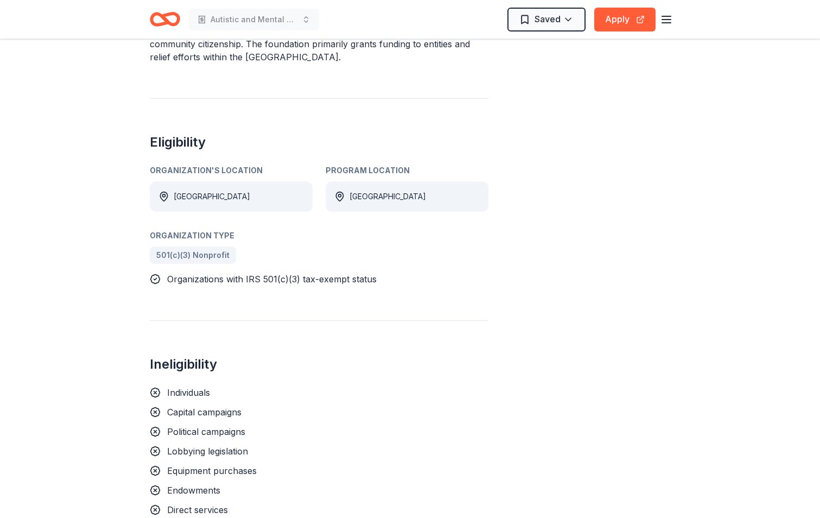
scroll to position [597, 0]
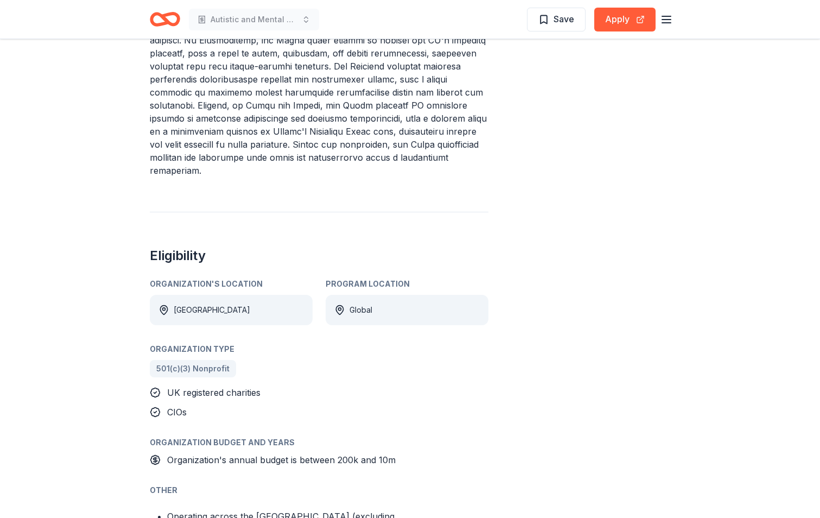
scroll to position [543, 0]
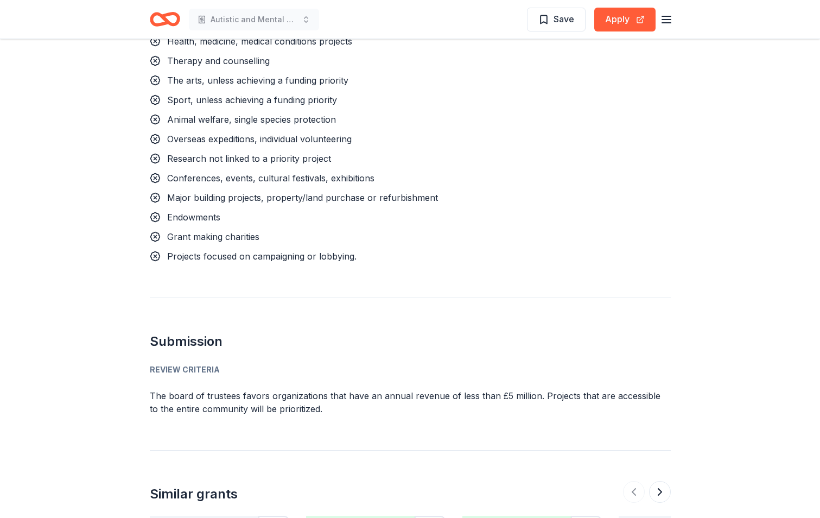
scroll to position [1682, 0]
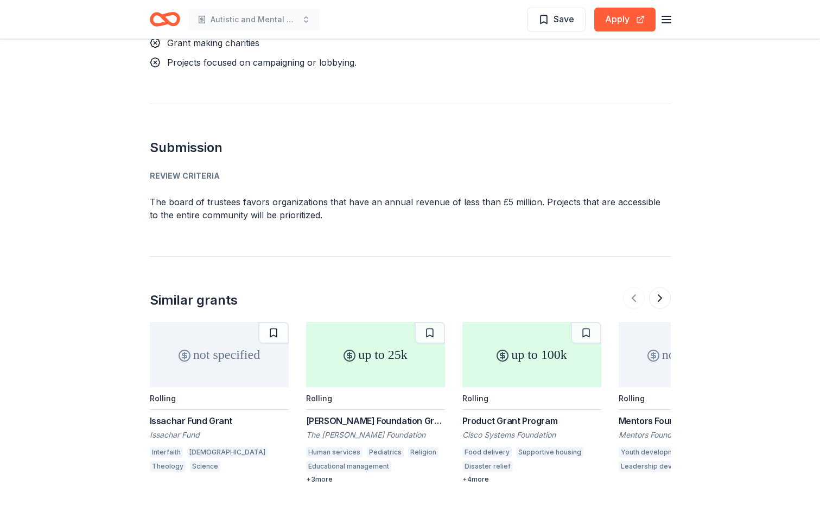
click at [395, 322] on div "up to 25k" at bounding box center [375, 354] width 139 height 65
click at [528, 325] on div "up to 100k" at bounding box center [531, 354] width 139 height 65
click at [659, 287] on button at bounding box center [660, 298] width 22 height 22
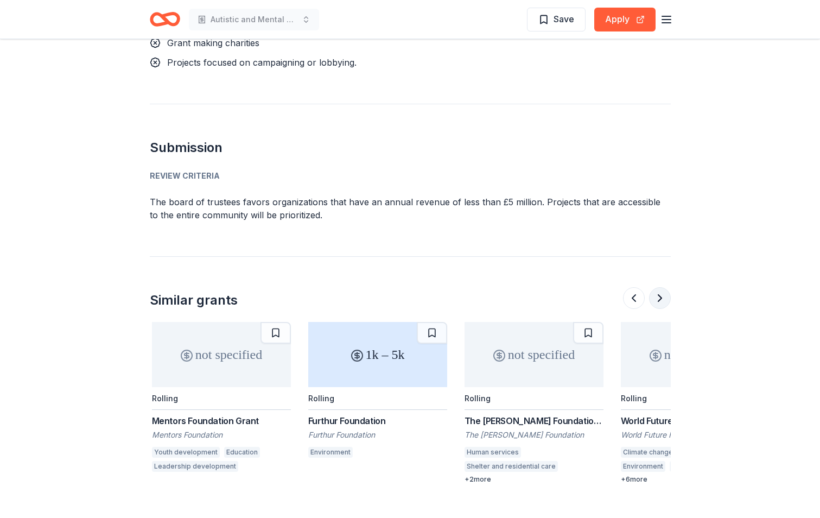
scroll to position [0, 469]
click at [547, 322] on div "not specified" at bounding box center [531, 354] width 139 height 65
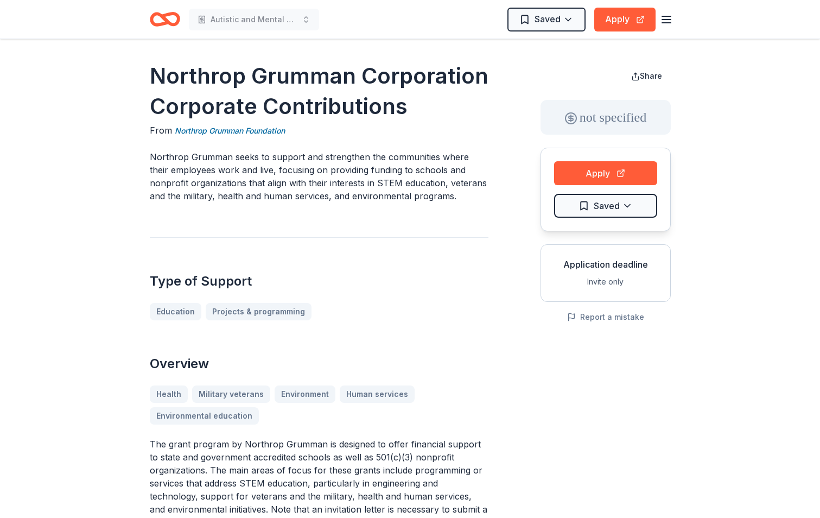
scroll to position [1140, 0]
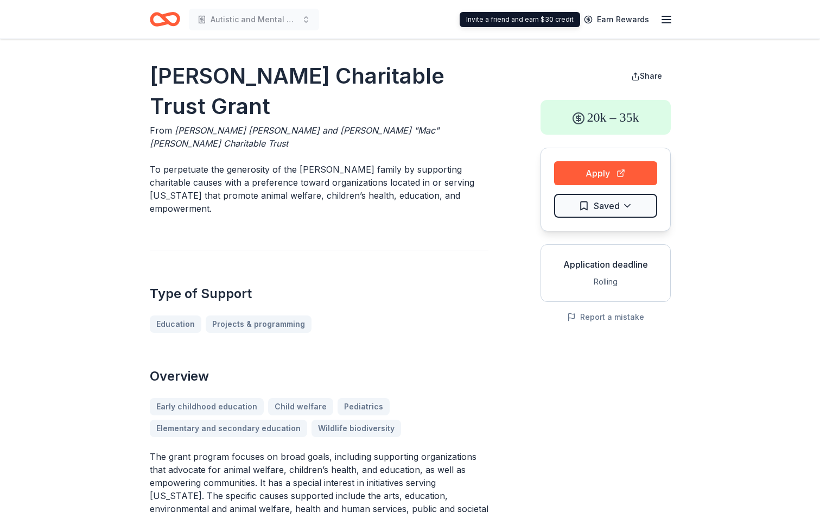
scroll to position [109, 0]
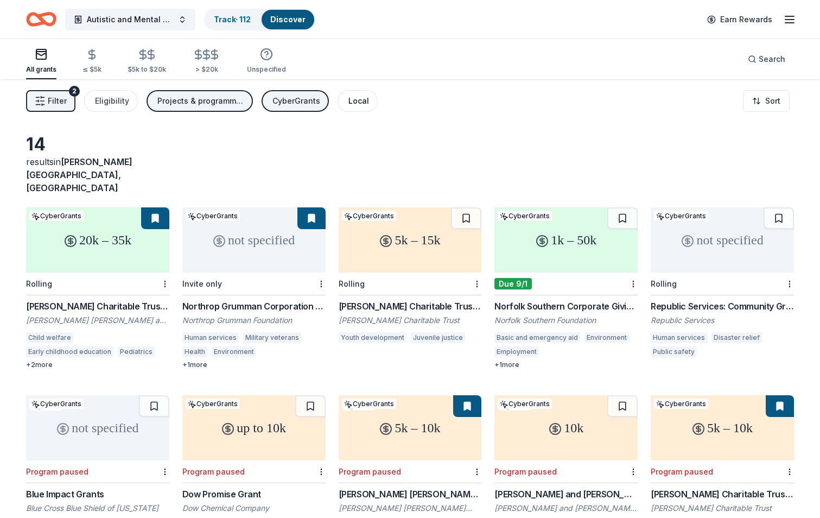
click at [354, 98] on div "Local" at bounding box center [358, 100] width 21 height 13
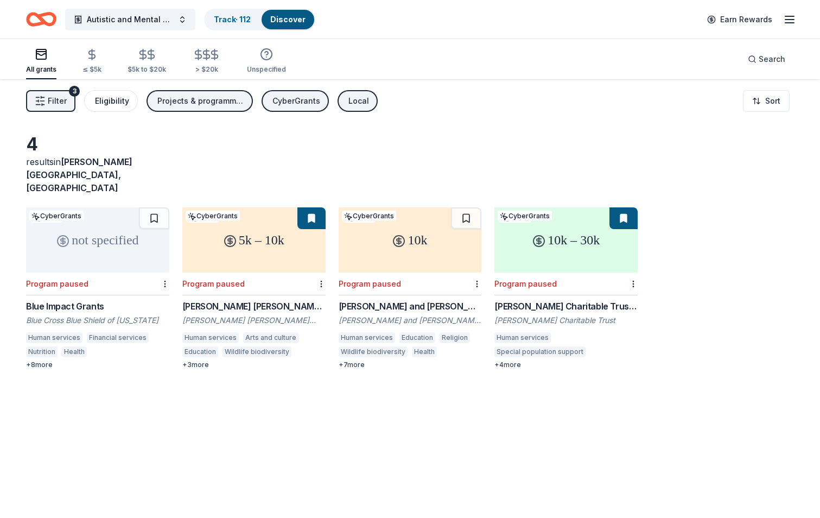
click at [108, 98] on div "Eligibility" at bounding box center [112, 100] width 34 height 13
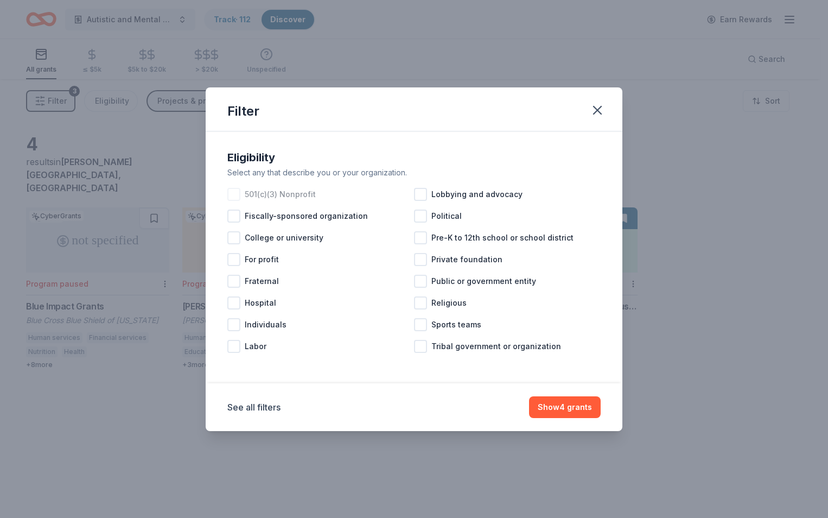
click at [233, 194] on div at bounding box center [233, 194] width 13 height 13
click at [554, 408] on button "Show 4 grants" at bounding box center [565, 407] width 72 height 22
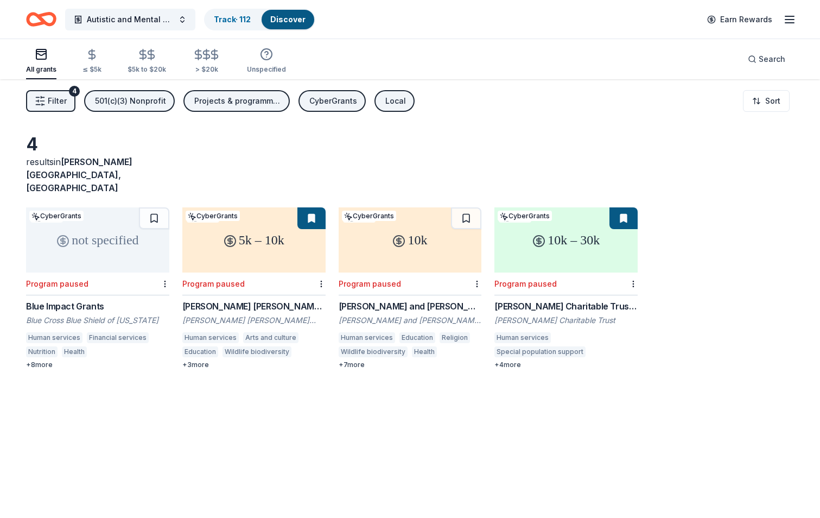
click at [45, 99] on icon "button" at bounding box center [40, 101] width 11 height 11
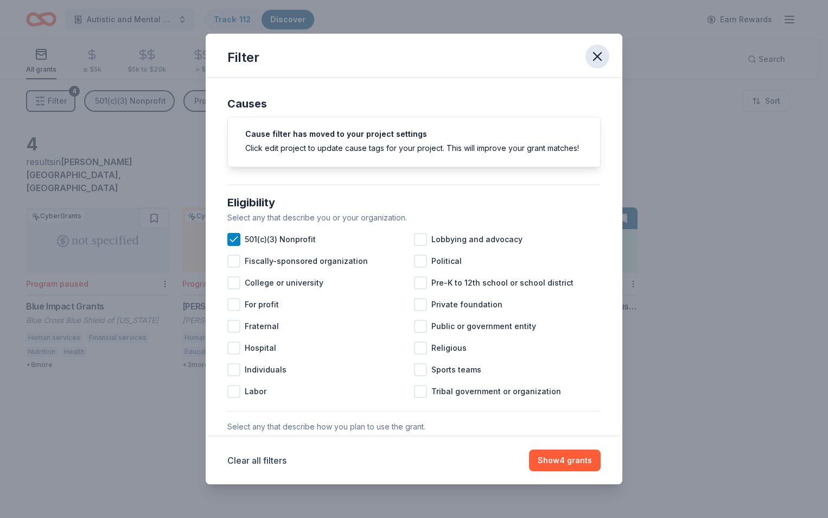
click at [599, 54] on icon "button" at bounding box center [597, 56] width 15 height 15
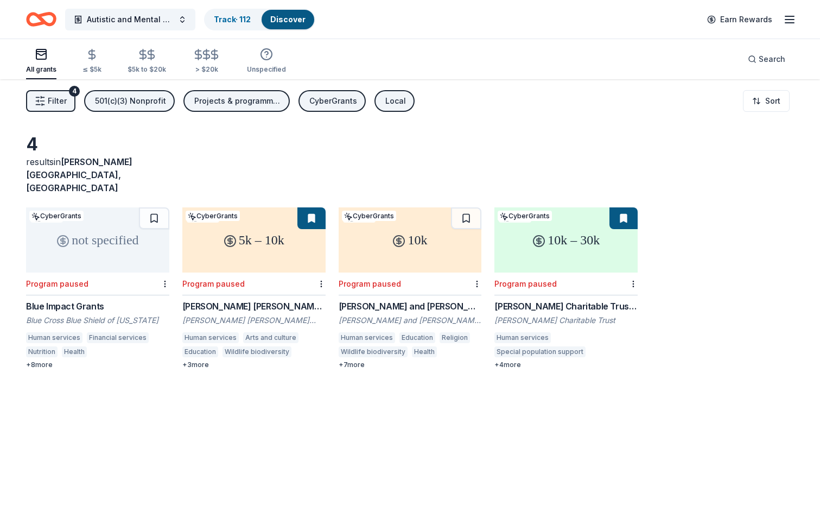
click at [121, 101] on div "501(c)(3) Nonprofit" at bounding box center [130, 100] width 71 height 13
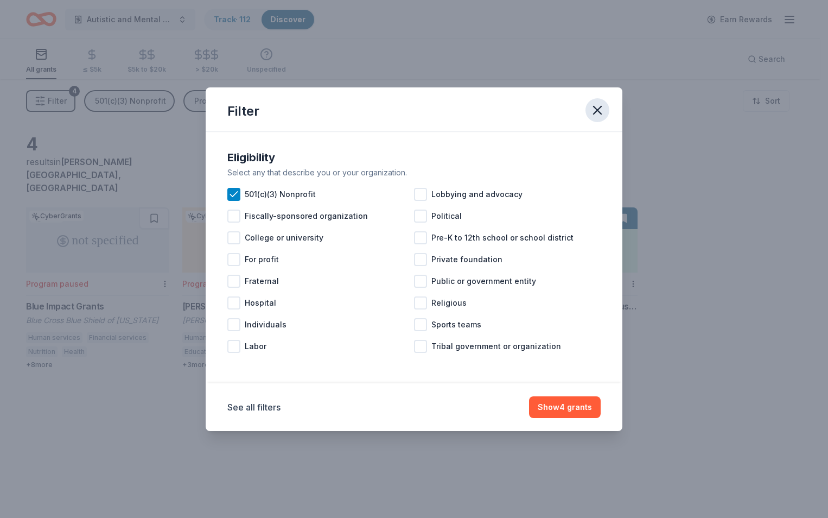
click at [600, 106] on icon "button" at bounding box center [598, 110] width 8 height 8
click at [600, 106] on icon "button" at bounding box center [597, 110] width 15 height 15
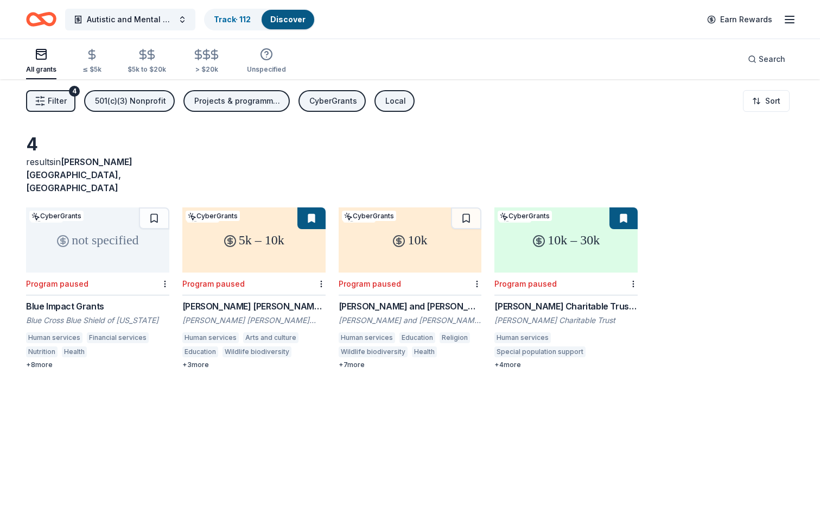
click at [232, 97] on div "Projects & programming, Capital, General operations, Education, Training and ca…" at bounding box center [237, 100] width 87 height 13
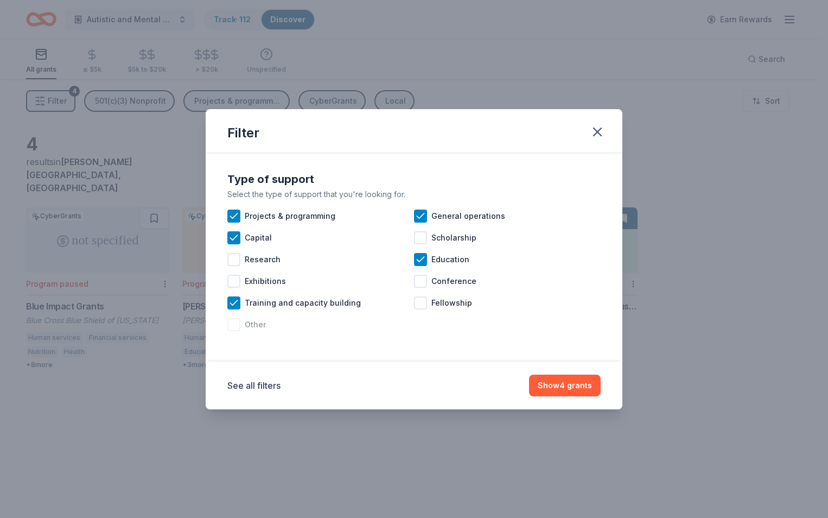
click at [237, 322] on div at bounding box center [233, 324] width 13 height 13
click at [598, 131] on icon "button" at bounding box center [598, 132] width 8 height 8
click at [598, 131] on icon "button" at bounding box center [597, 131] width 15 height 15
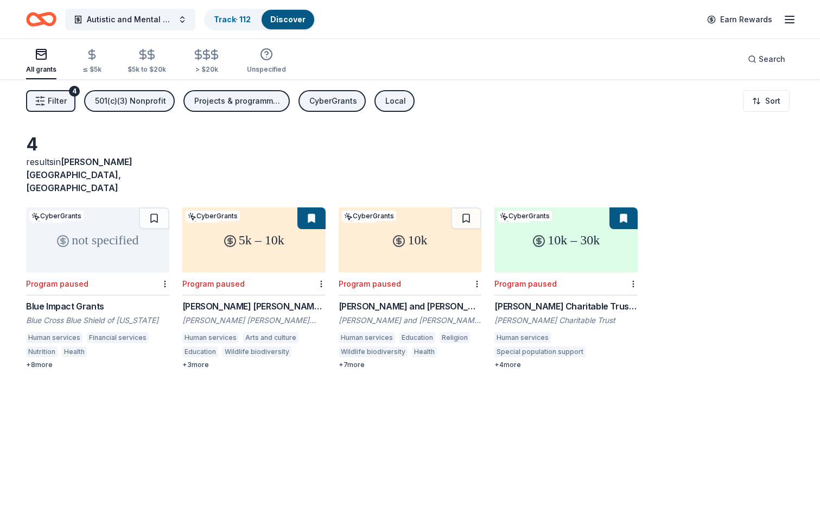
click at [310, 96] on div "CyberGrants" at bounding box center [333, 100] width 48 height 13
click at [394, 101] on div "Local" at bounding box center [395, 100] width 21 height 13
click at [265, 52] on icon "button" at bounding box center [266, 53] width 3 height 3
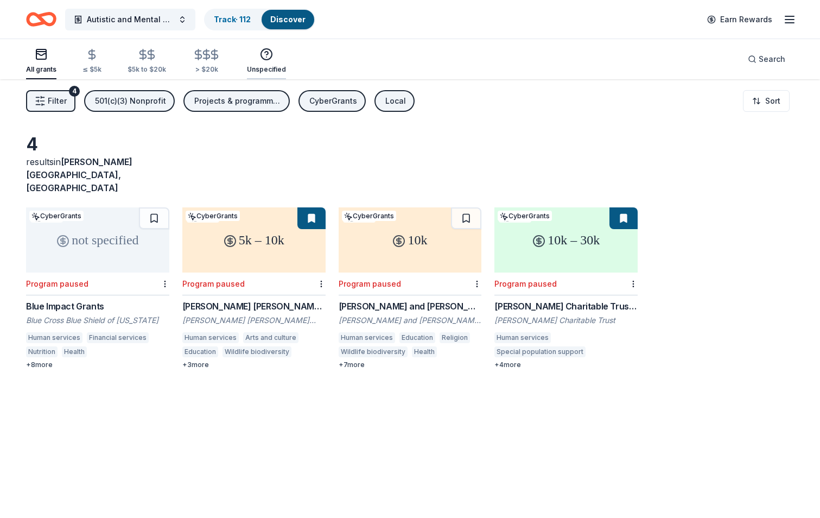
click at [265, 52] on icon "button" at bounding box center [266, 53] width 3 height 3
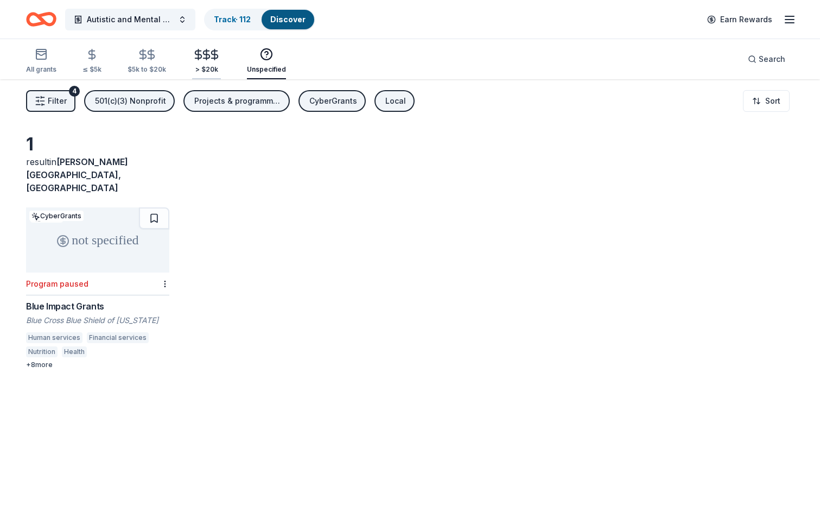
click at [201, 55] on icon "button" at bounding box center [206, 54] width 12 height 12
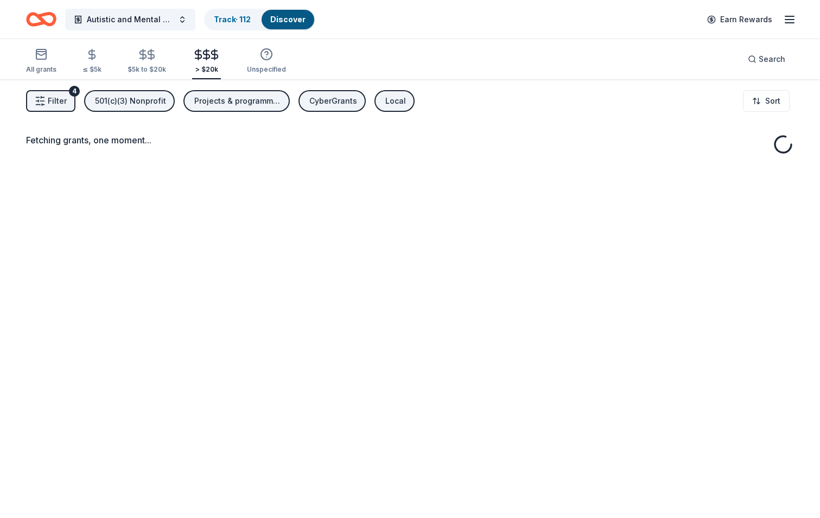
click at [201, 55] on icon "button" at bounding box center [206, 54] width 12 height 12
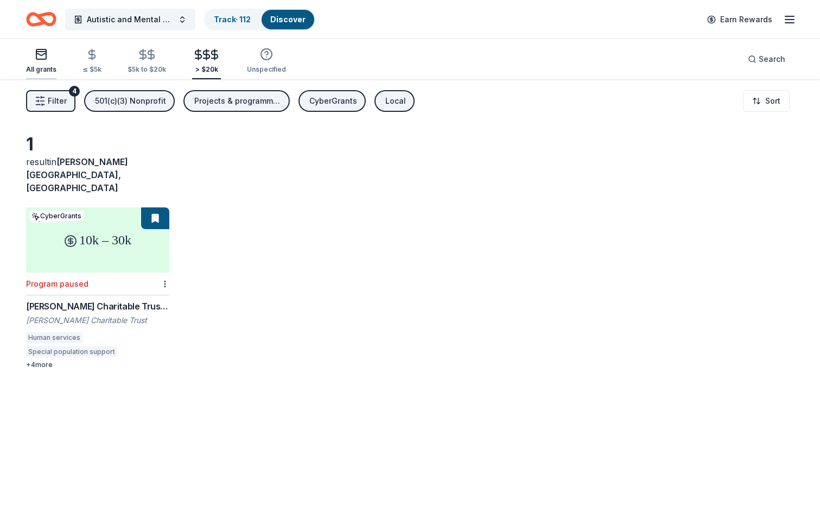
click at [40, 54] on icon "button" at bounding box center [41, 54] width 13 height 13
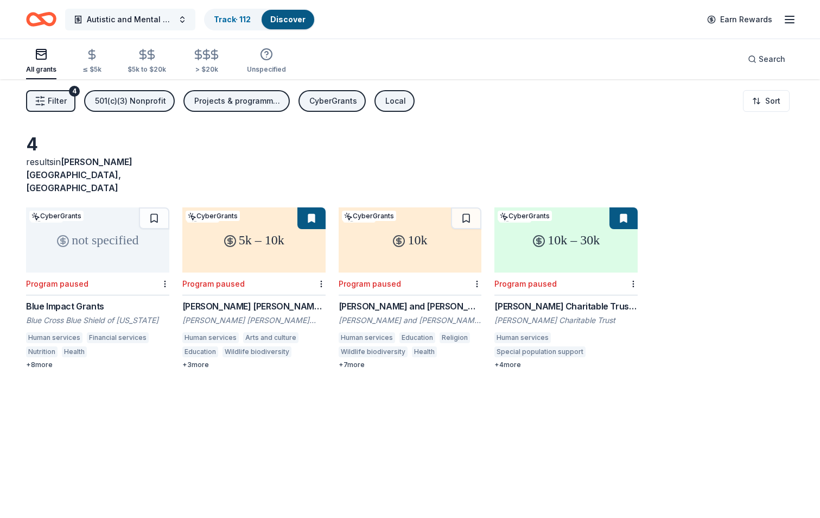
click at [182, 20] on button "Autistic and Mental Health Program" at bounding box center [130, 20] width 130 height 22
click at [181, 19] on button "Autistic and Mental Health Program" at bounding box center [130, 20] width 130 height 22
click at [75, 16] on span "button" at bounding box center [78, 19] width 9 height 9
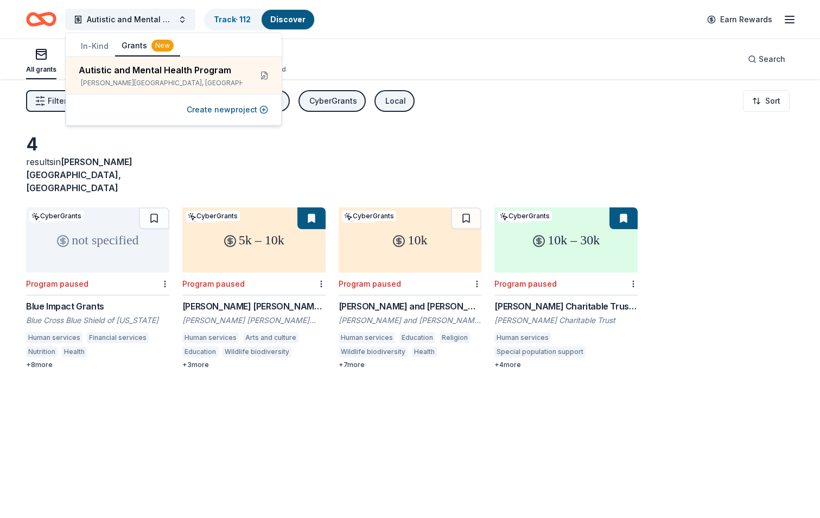
click at [157, 45] on div "New" at bounding box center [162, 46] width 22 height 12
click at [159, 45] on div "New" at bounding box center [162, 46] width 22 height 12
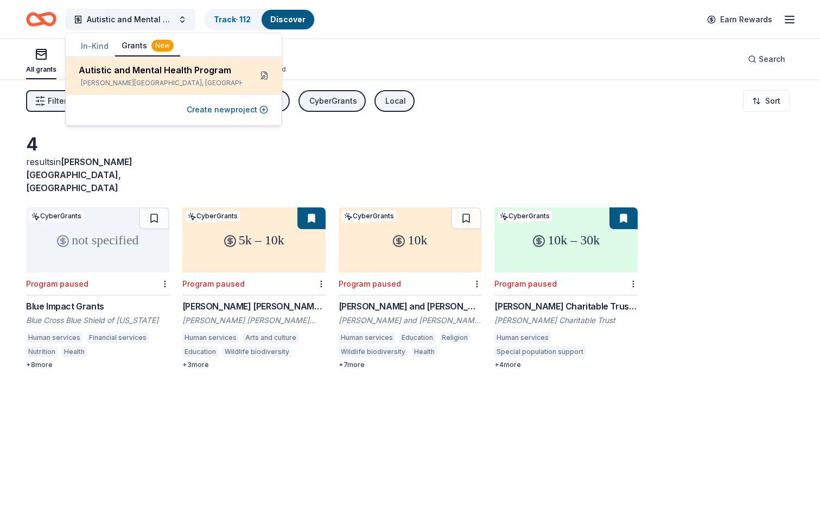
click at [264, 73] on button at bounding box center [264, 75] width 17 height 17
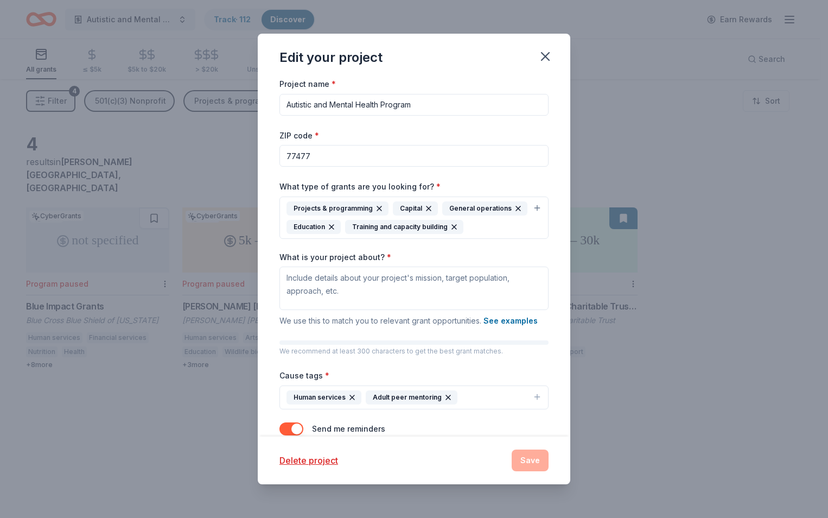
click at [433, 104] on input "Autistic and Mental Health Program" at bounding box center [413, 105] width 269 height 22
type input "A"
click at [509, 327] on button "See examples" at bounding box center [511, 320] width 54 height 13
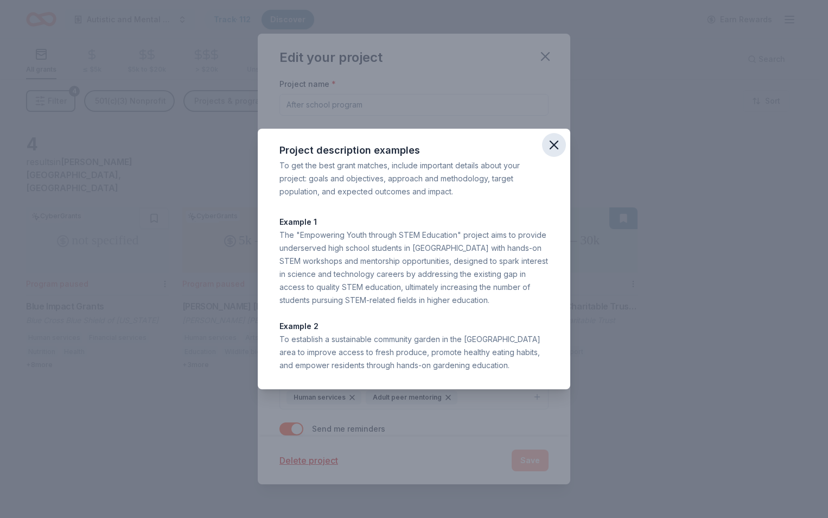
click at [551, 143] on icon "button" at bounding box center [554, 144] width 15 height 15
